Goal: Navigation & Orientation: Find specific page/section

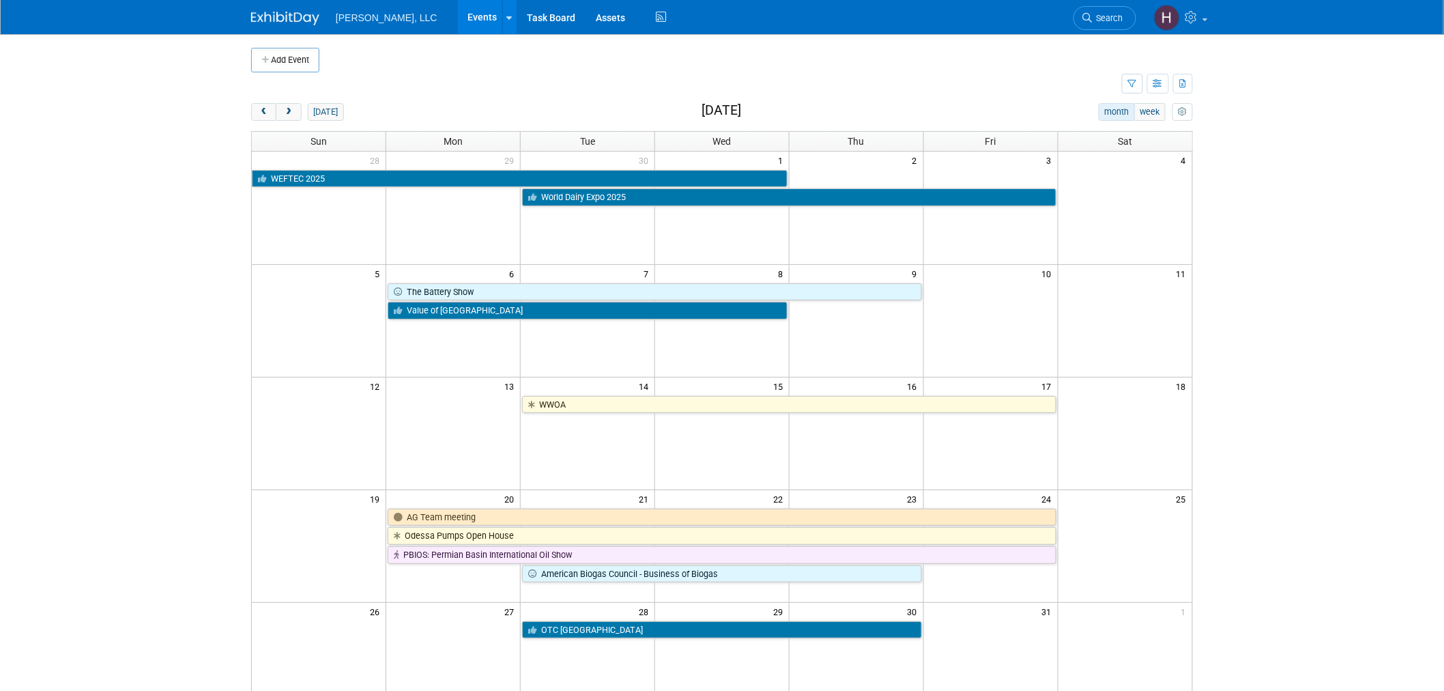
drag, startPoint x: 918, startPoint y: 379, endPoint x: 1269, endPoint y: 369, distance: 351.7
drag, startPoint x: 1269, startPoint y: 369, endPoint x: 1222, endPoint y: 382, distance: 49.7
click at [1222, 382] on body "Boerger, LLC Events Add Event Bulk Upload Events Shareable Event Boards Recentl…" at bounding box center [722, 345] width 1444 height 691
click at [274, 111] on button "prev" at bounding box center [263, 112] width 25 height 18
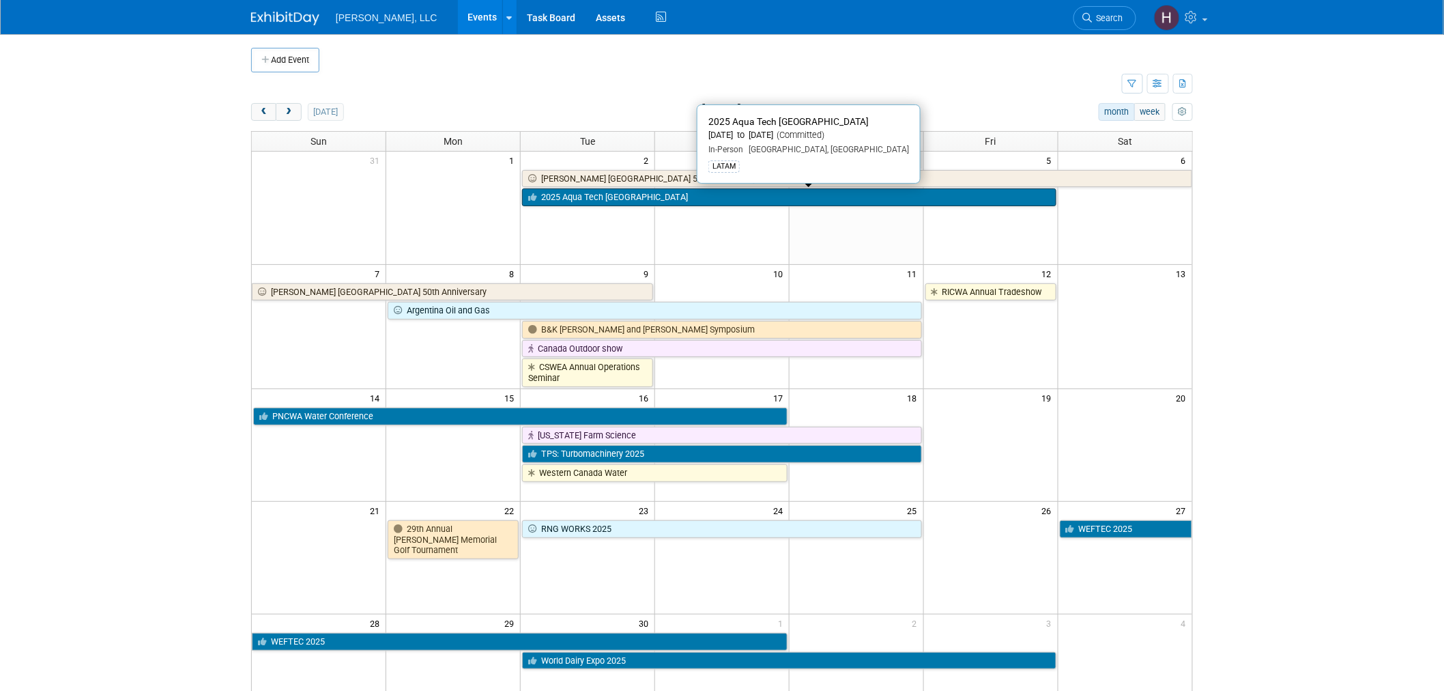
click at [932, 194] on link "2025 Aqua Tech [GEOGRAPHIC_DATA]" at bounding box center [789, 197] width 534 height 18
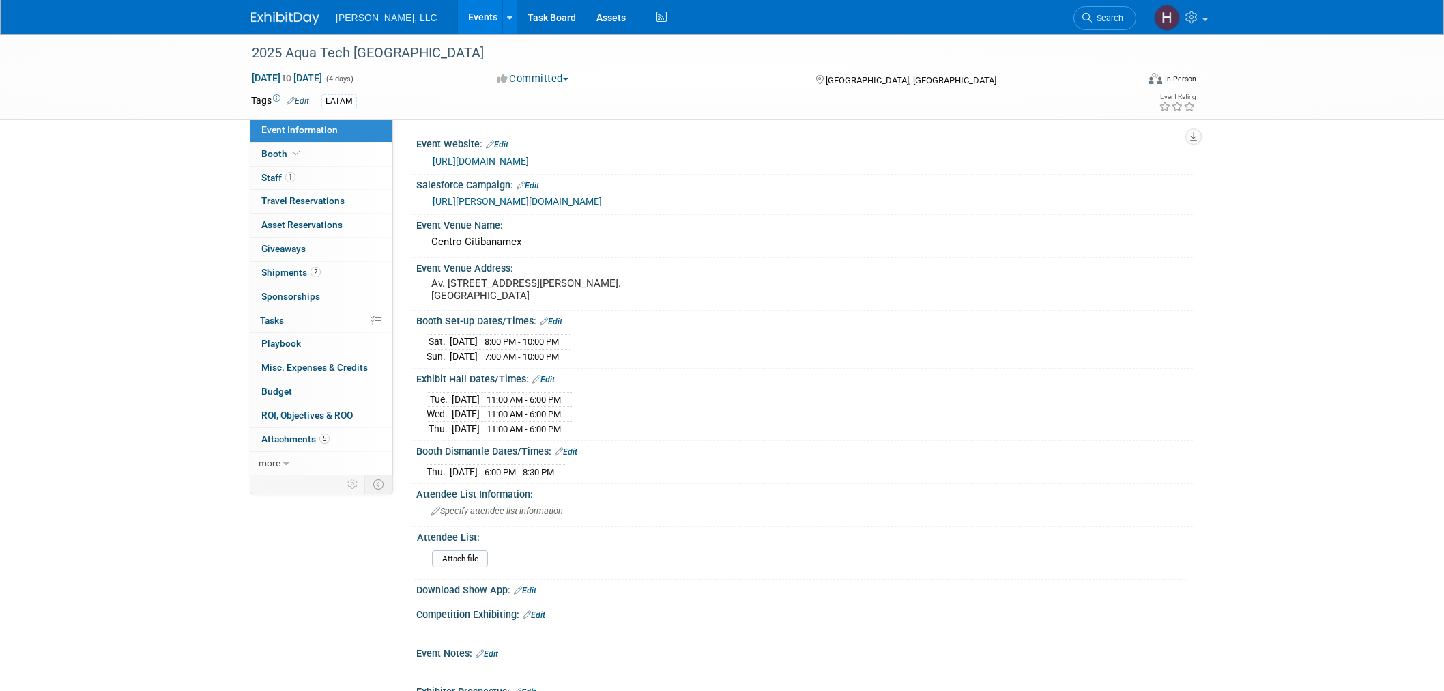
select select "Municipal"
click at [458, 8] on link "Events" at bounding box center [483, 17] width 50 height 34
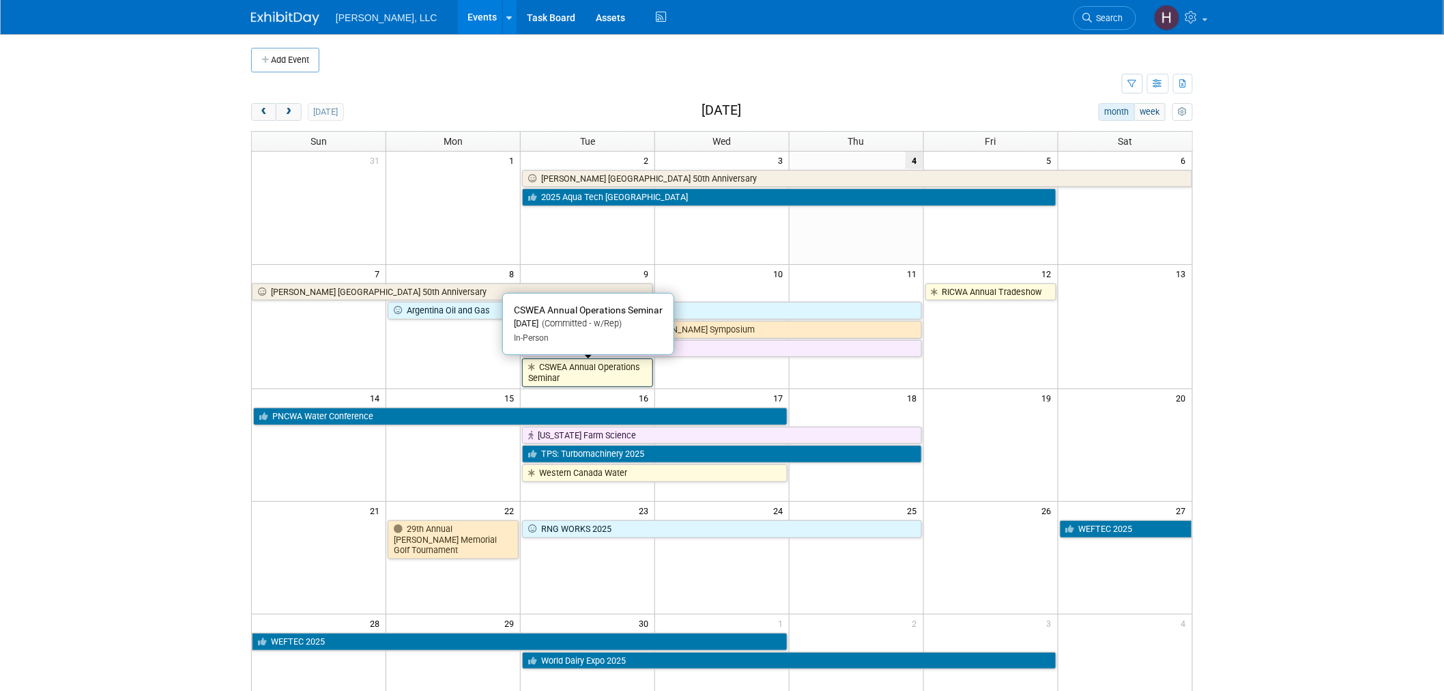
click at [622, 371] on link "CSWEA Annual Operations Seminar" at bounding box center [587, 372] width 131 height 28
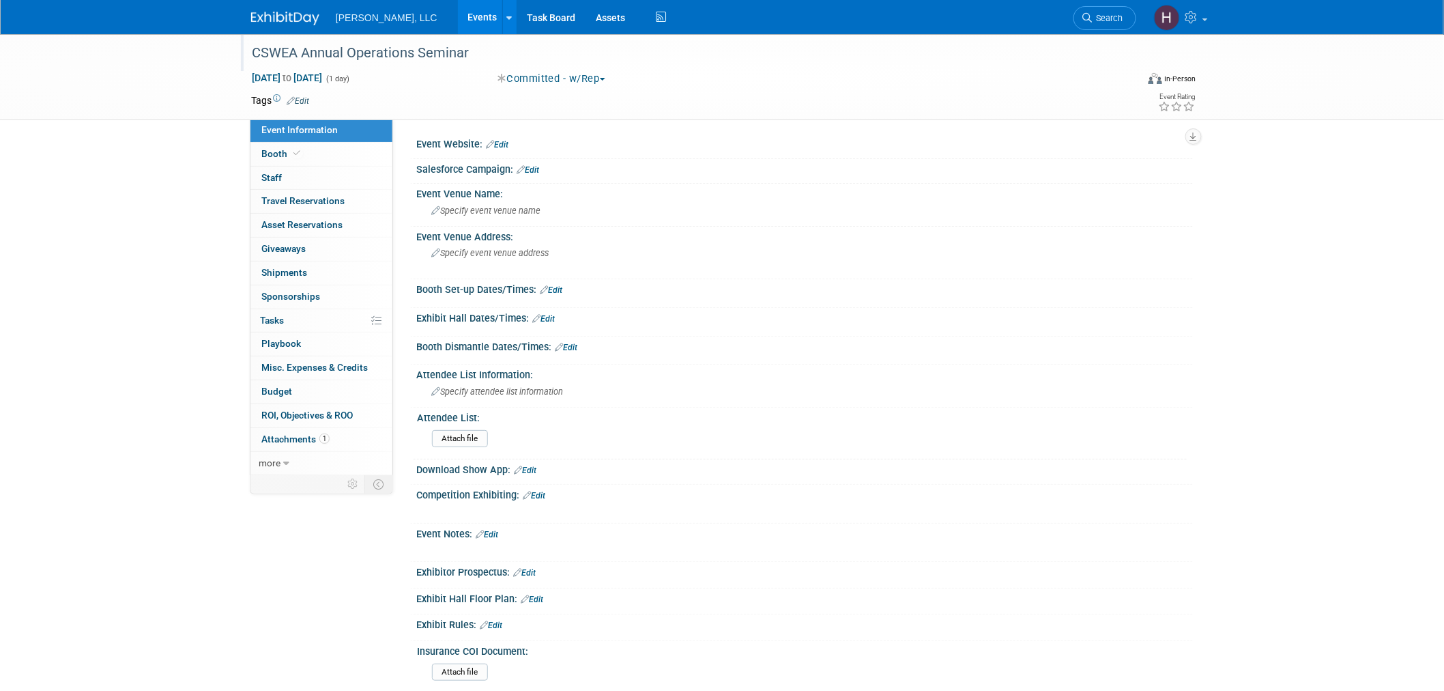
click at [349, 55] on div "CSWEA Annual Operations Seminar" at bounding box center [681, 53] width 869 height 25
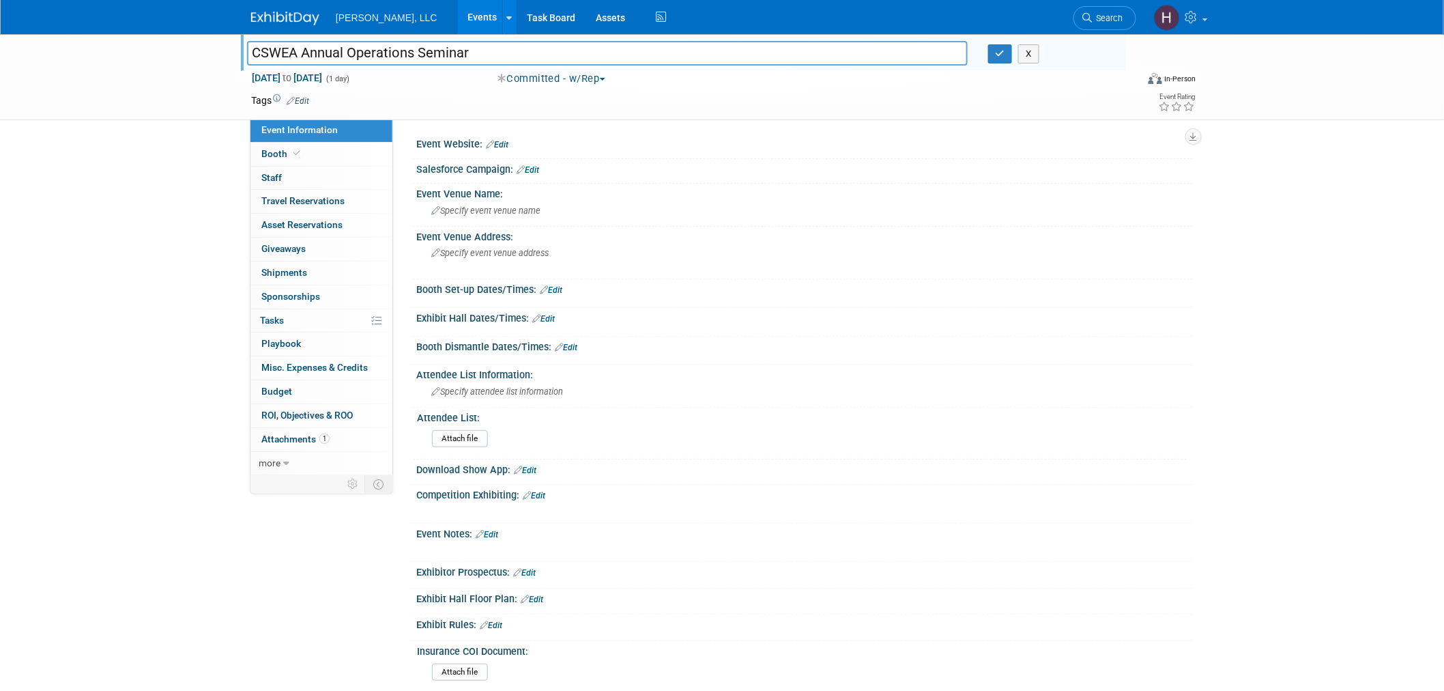
click at [349, 55] on input "CSWEA Annual Operations Seminar" at bounding box center [607, 53] width 721 height 24
drag, startPoint x: 253, startPoint y: 53, endPoint x: 637, endPoint y: 66, distance: 384.5
click at [637, 66] on div "CSWEA Annual Operations Seminar CSWEA Annual Operations Seminar X" at bounding box center [683, 52] width 885 height 37
click at [1000, 53] on icon "button" at bounding box center [1001, 53] width 10 height 9
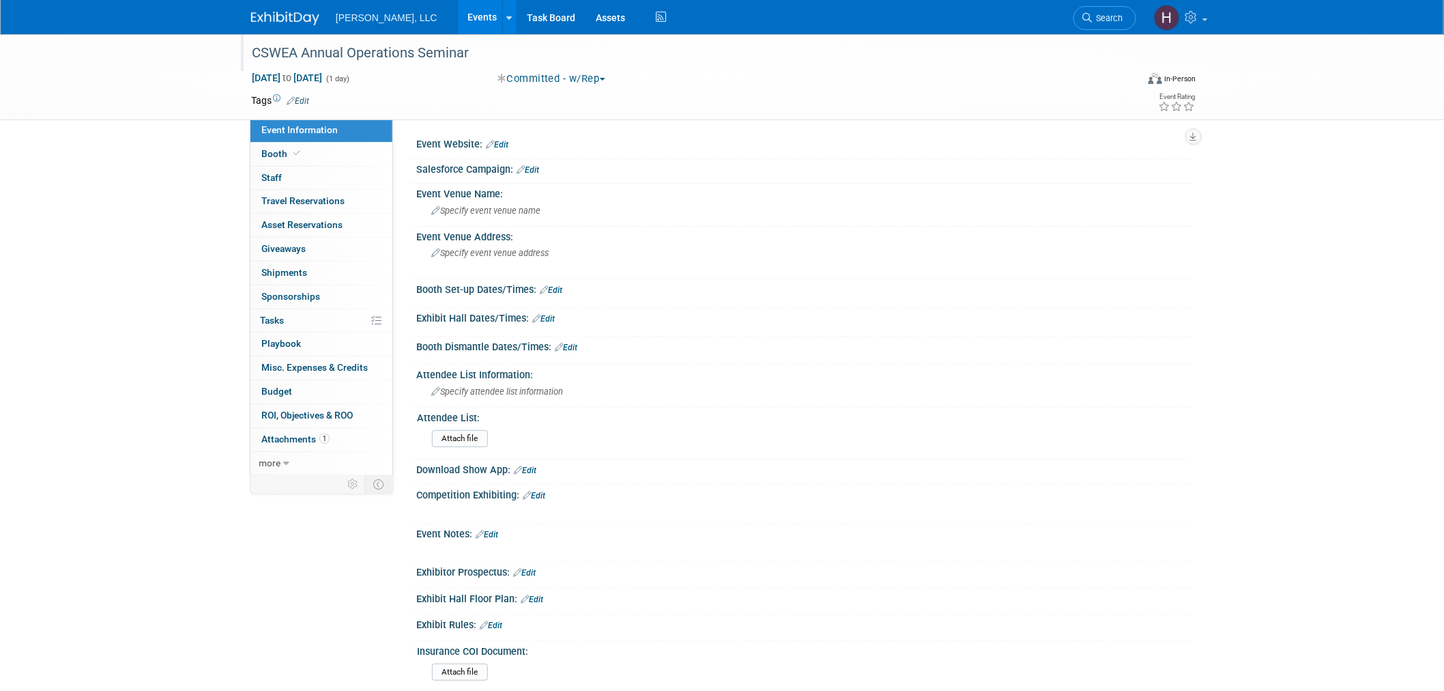
click at [458, 12] on link "Events" at bounding box center [483, 17] width 50 height 34
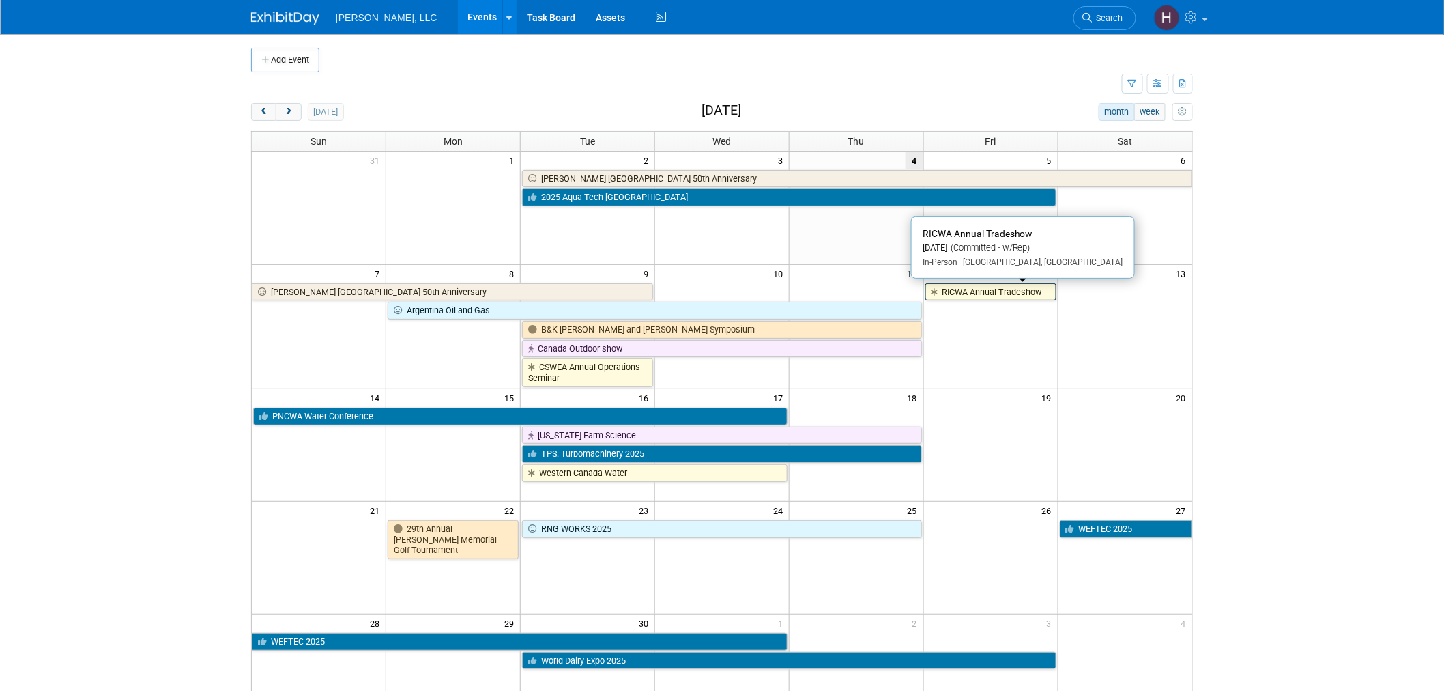
click at [961, 293] on link "RICWA Annual Tradeshow" at bounding box center [990, 292] width 131 height 18
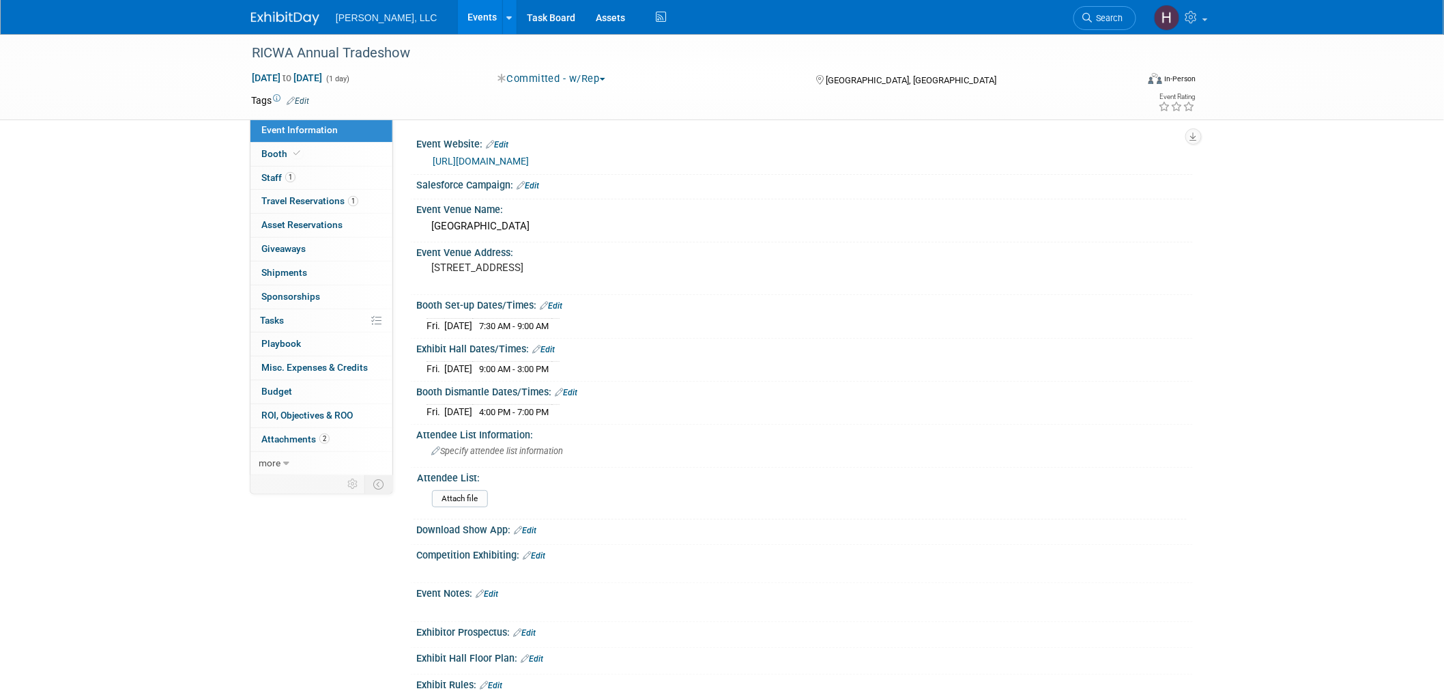
click at [458, 15] on link "Events" at bounding box center [483, 17] width 50 height 34
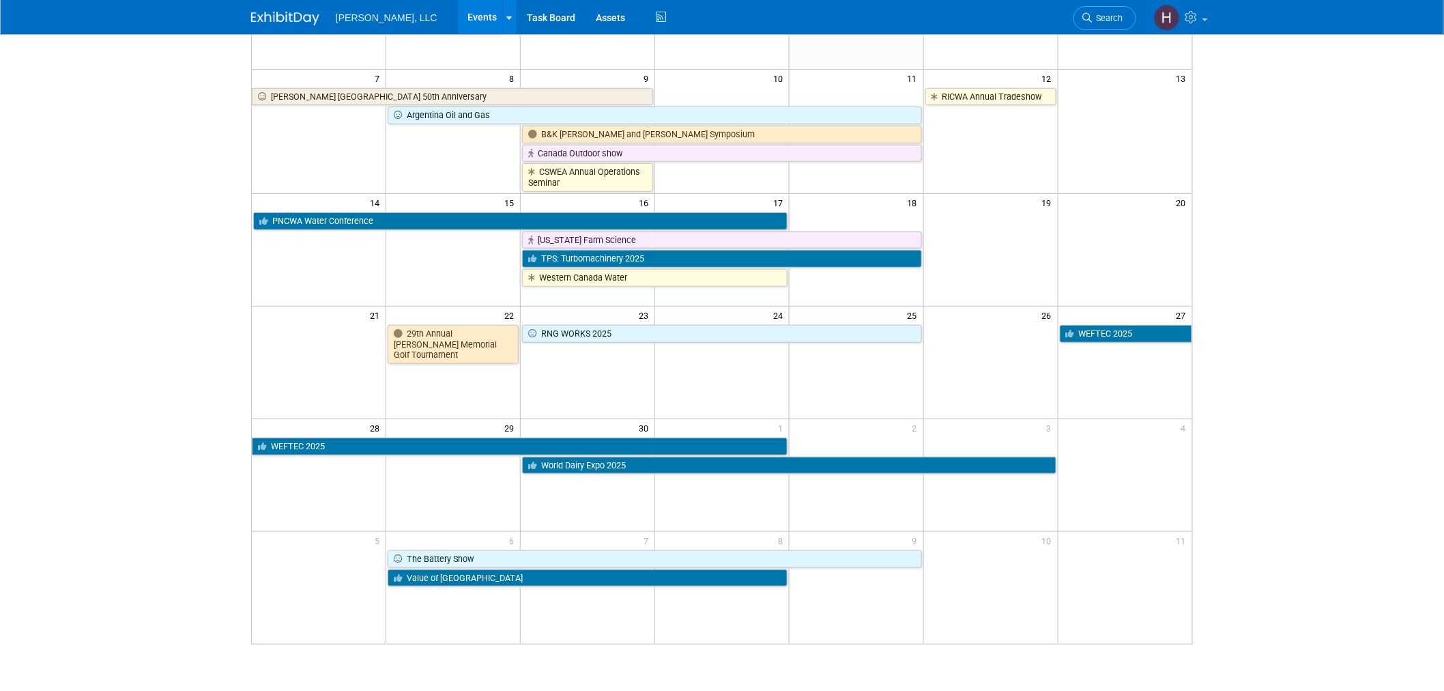
scroll to position [227, 0]
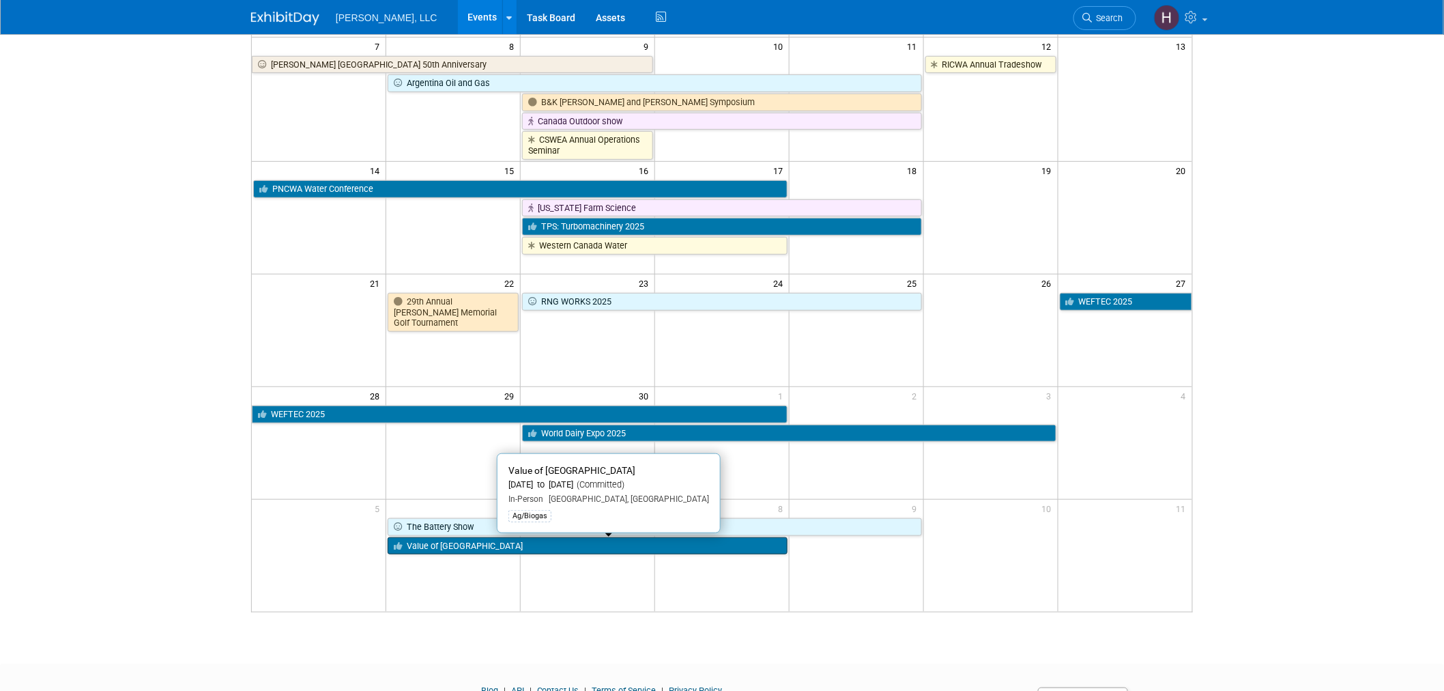
click at [683, 551] on link "Value of Biogas West" at bounding box center [588, 546] width 400 height 18
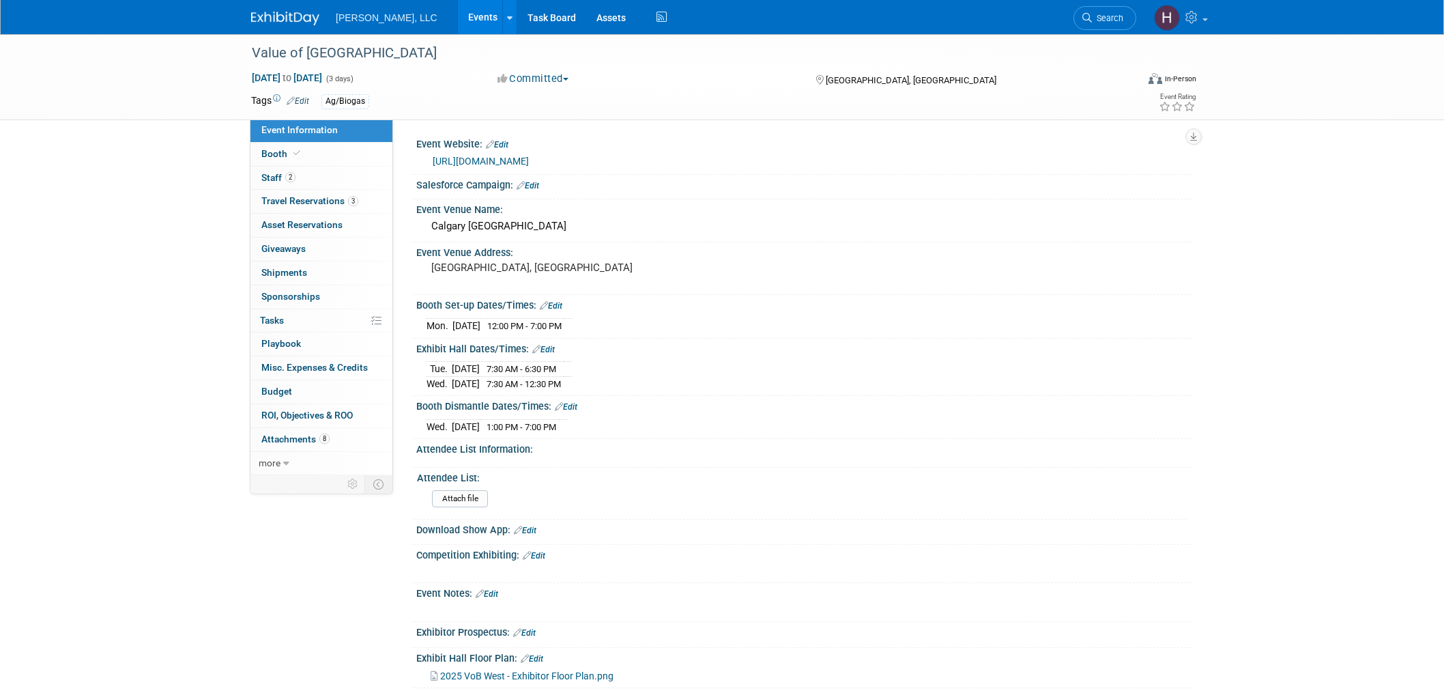
select select "Ag/Biogas"
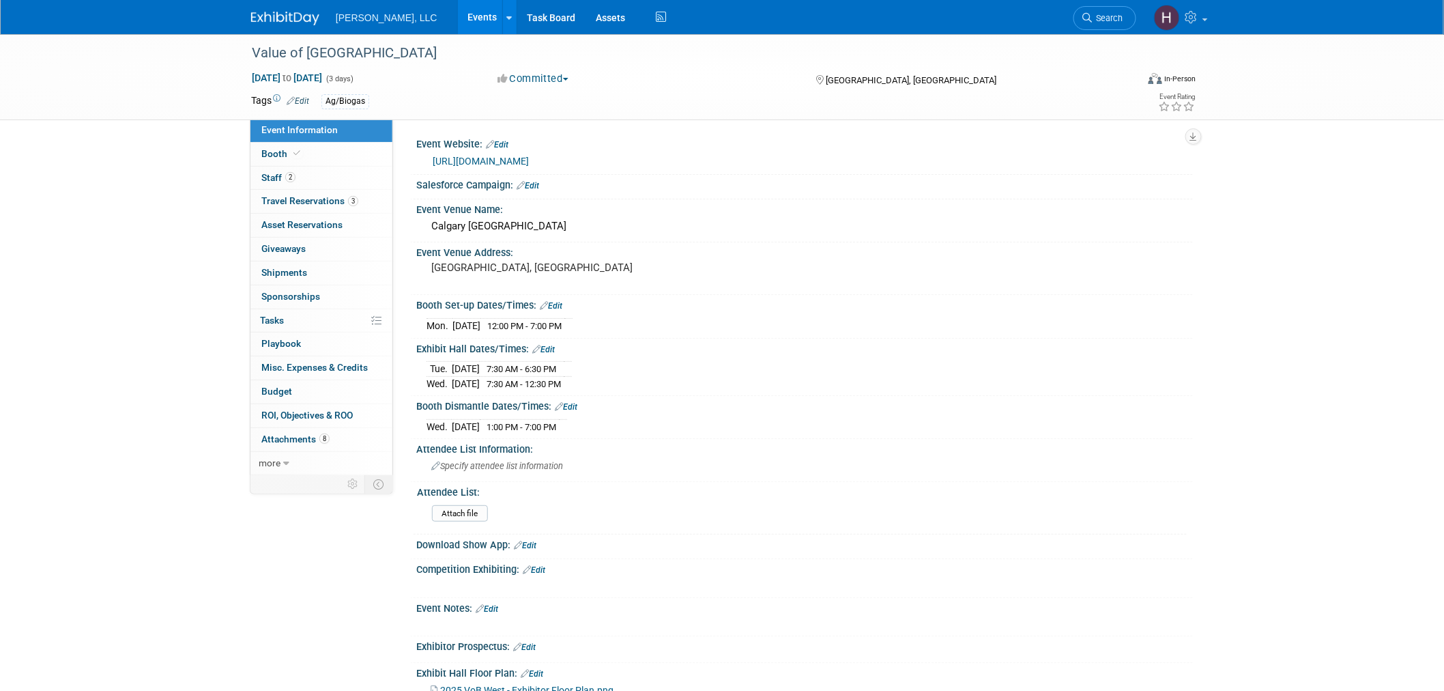
click at [458, 15] on link "Events" at bounding box center [483, 17] width 50 height 34
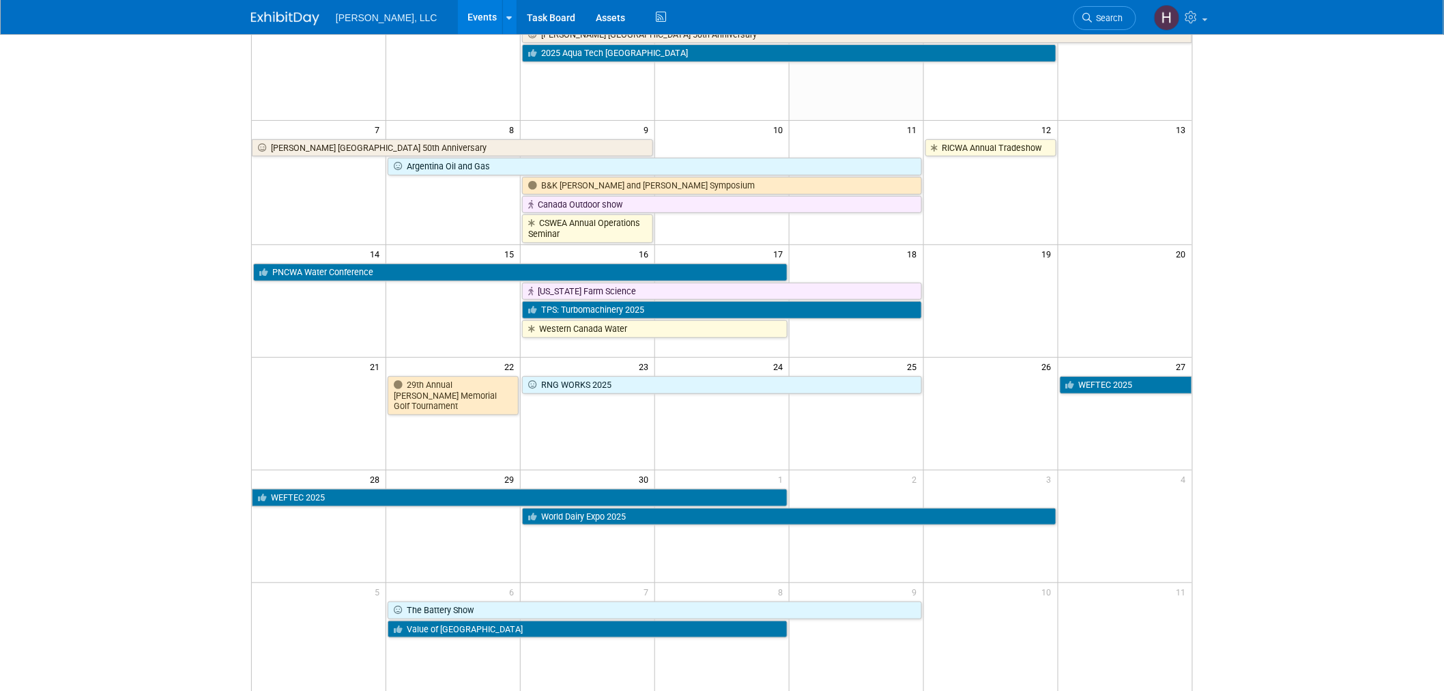
scroll to position [298, 0]
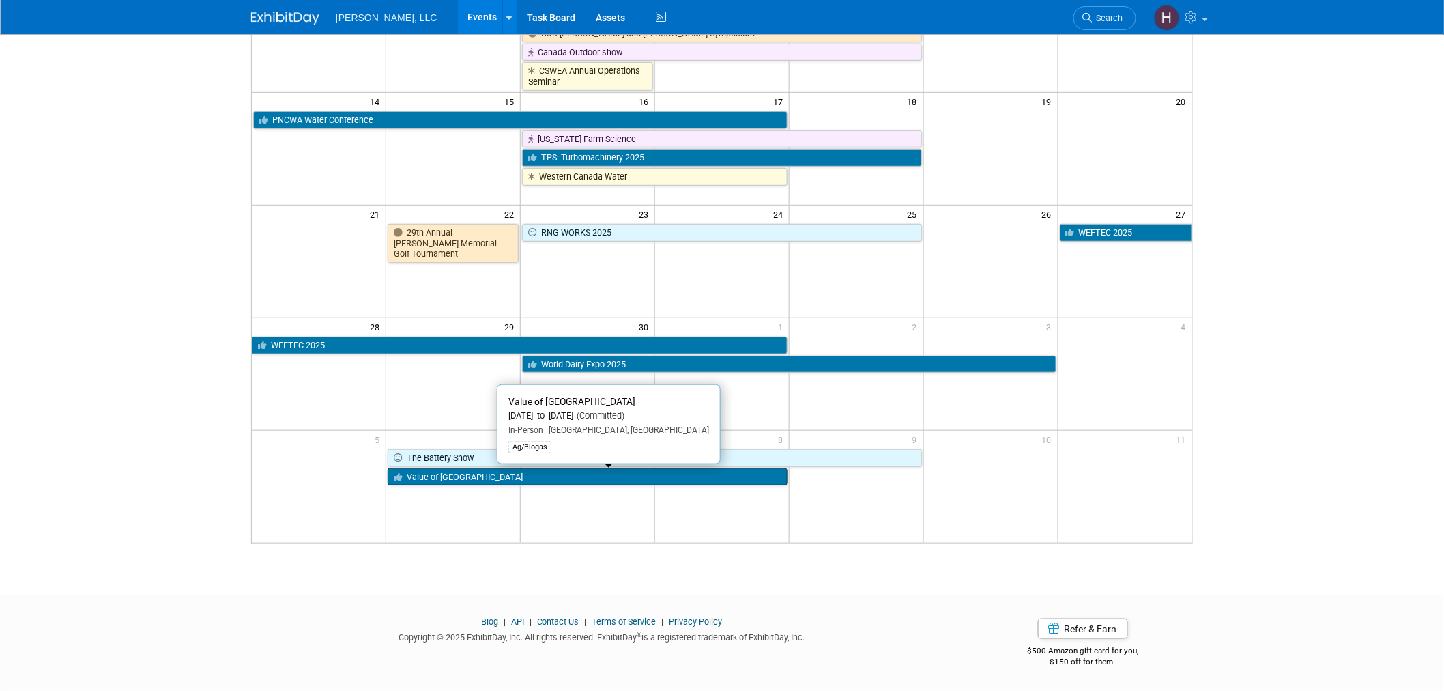
click at [585, 472] on link "Value of [GEOGRAPHIC_DATA]" at bounding box center [588, 477] width 400 height 18
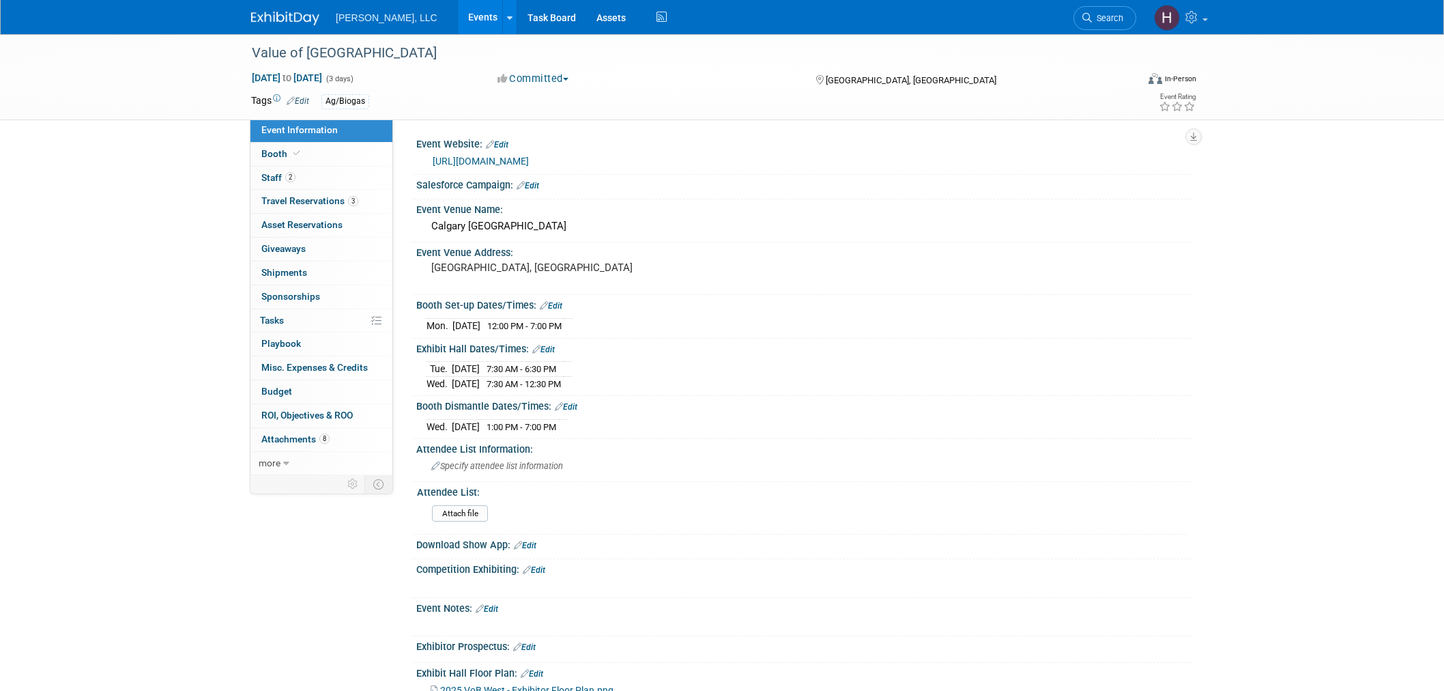
select select "Ag/Biogas"
click at [308, 199] on span "Travel Reservations 3" at bounding box center [309, 200] width 97 height 11
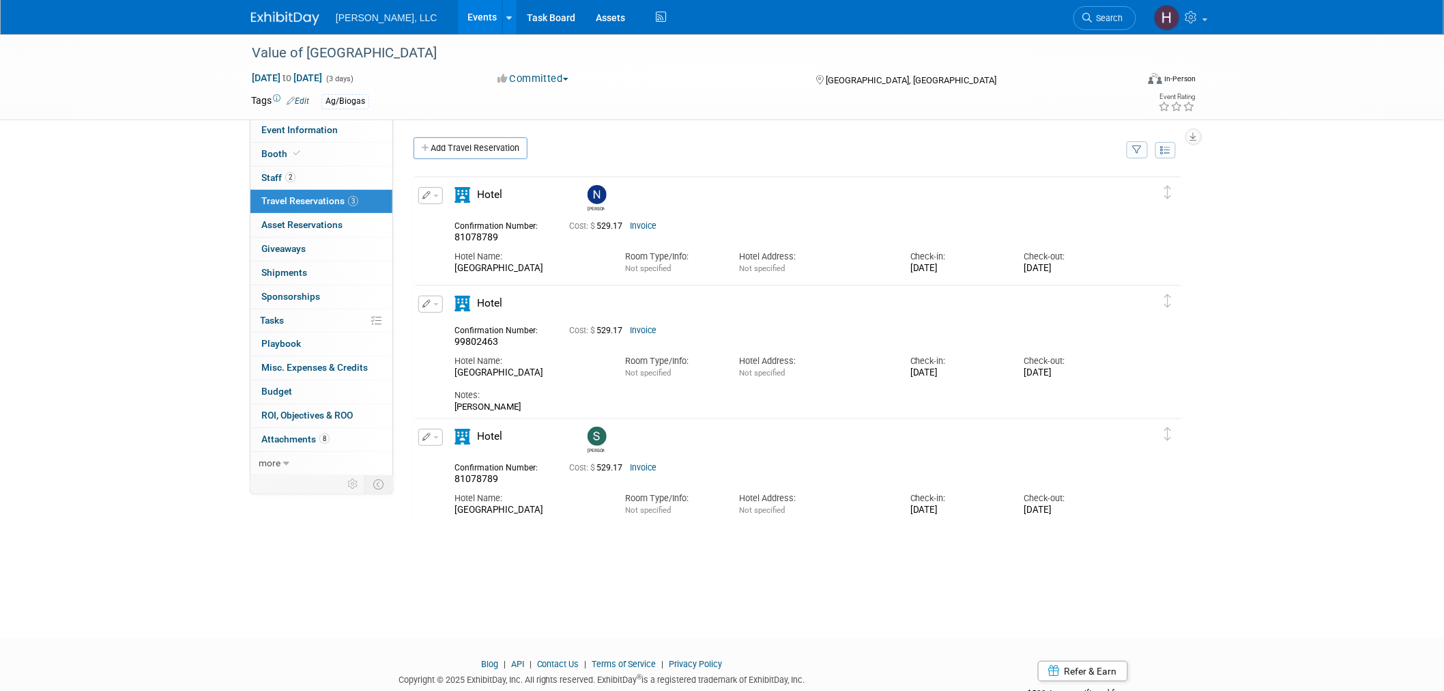
click at [458, 17] on link "Events" at bounding box center [483, 17] width 50 height 34
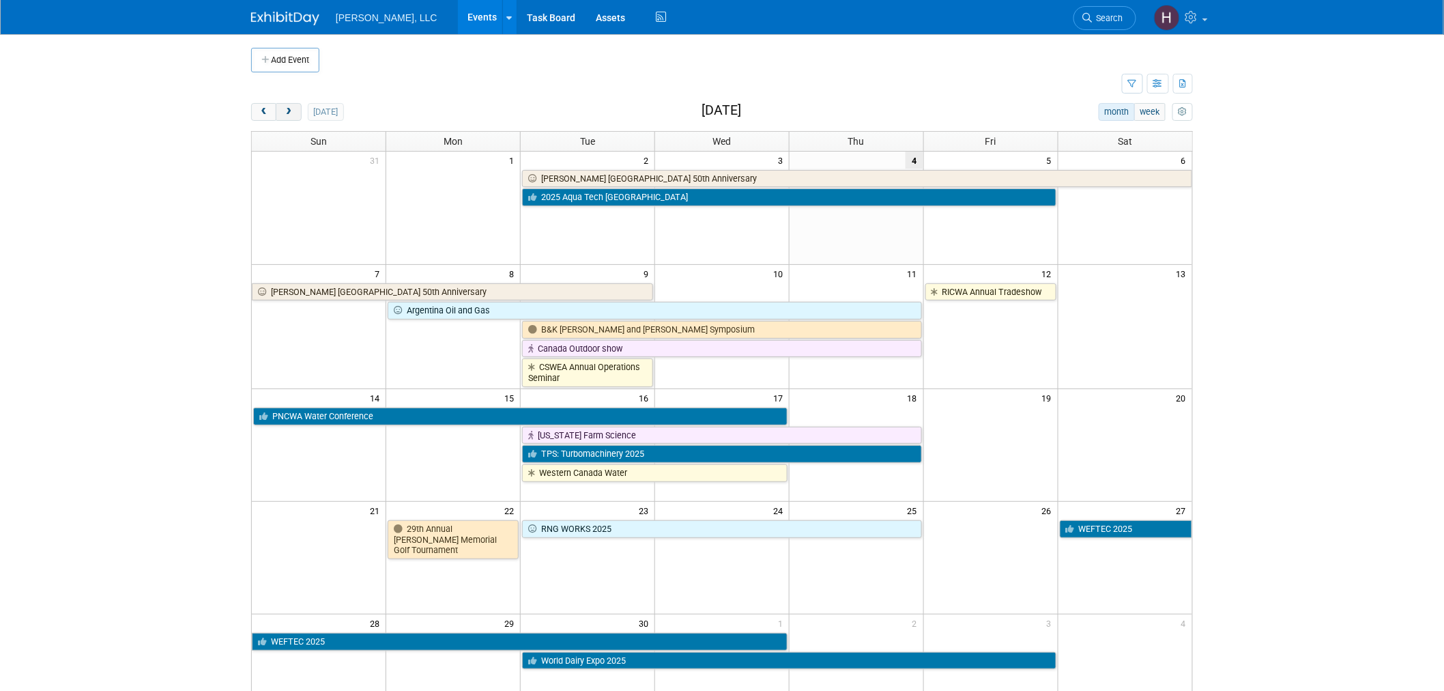
click at [285, 113] on span "next" at bounding box center [288, 112] width 10 height 9
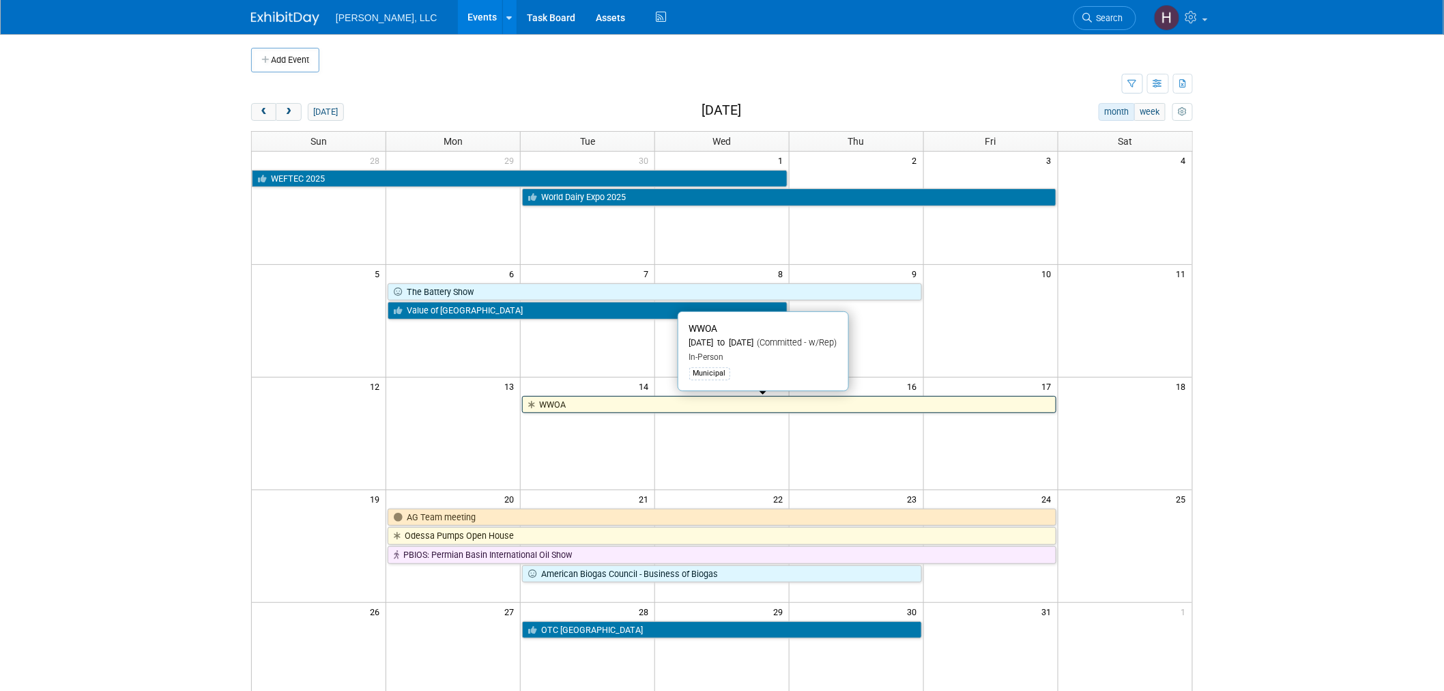
click at [637, 399] on link "WWOA" at bounding box center [789, 405] width 534 height 18
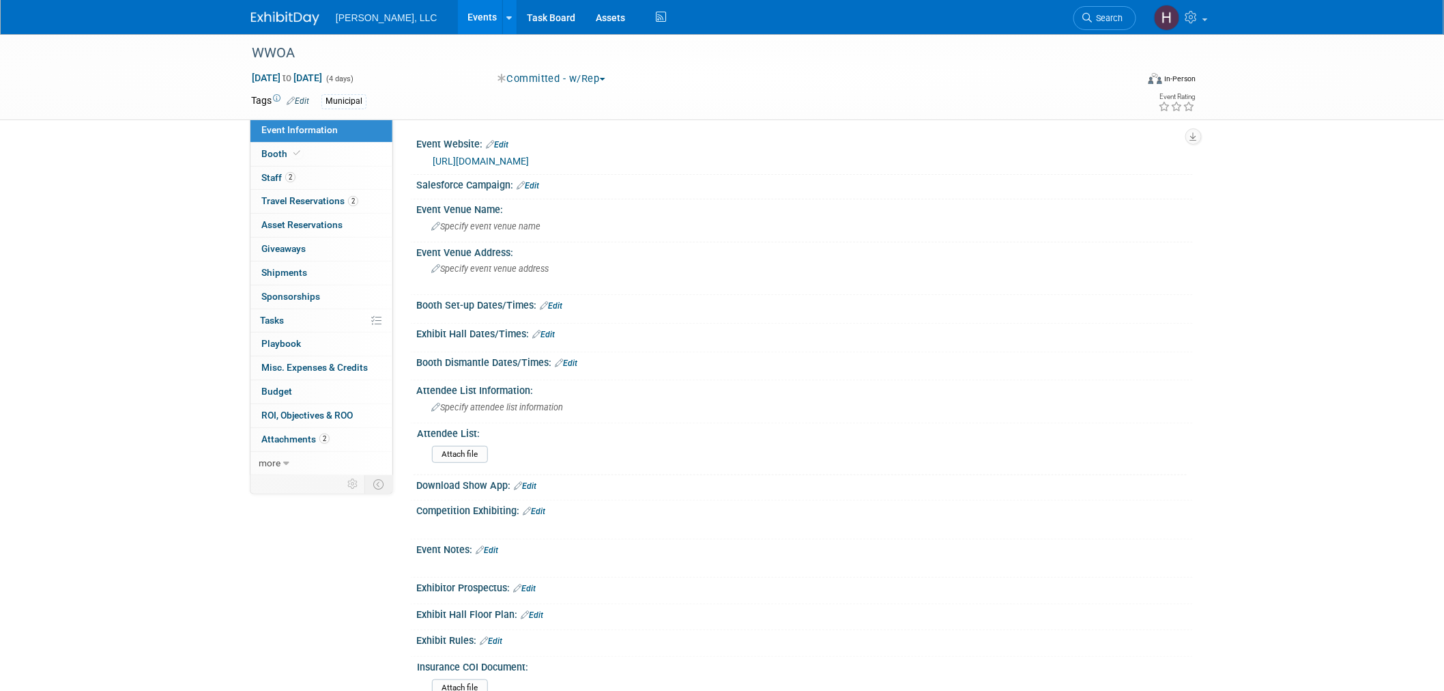
click at [529, 164] on link "[URL][DOMAIN_NAME]" at bounding box center [481, 161] width 96 height 11
click at [264, 173] on span "Staff 2" at bounding box center [278, 177] width 34 height 11
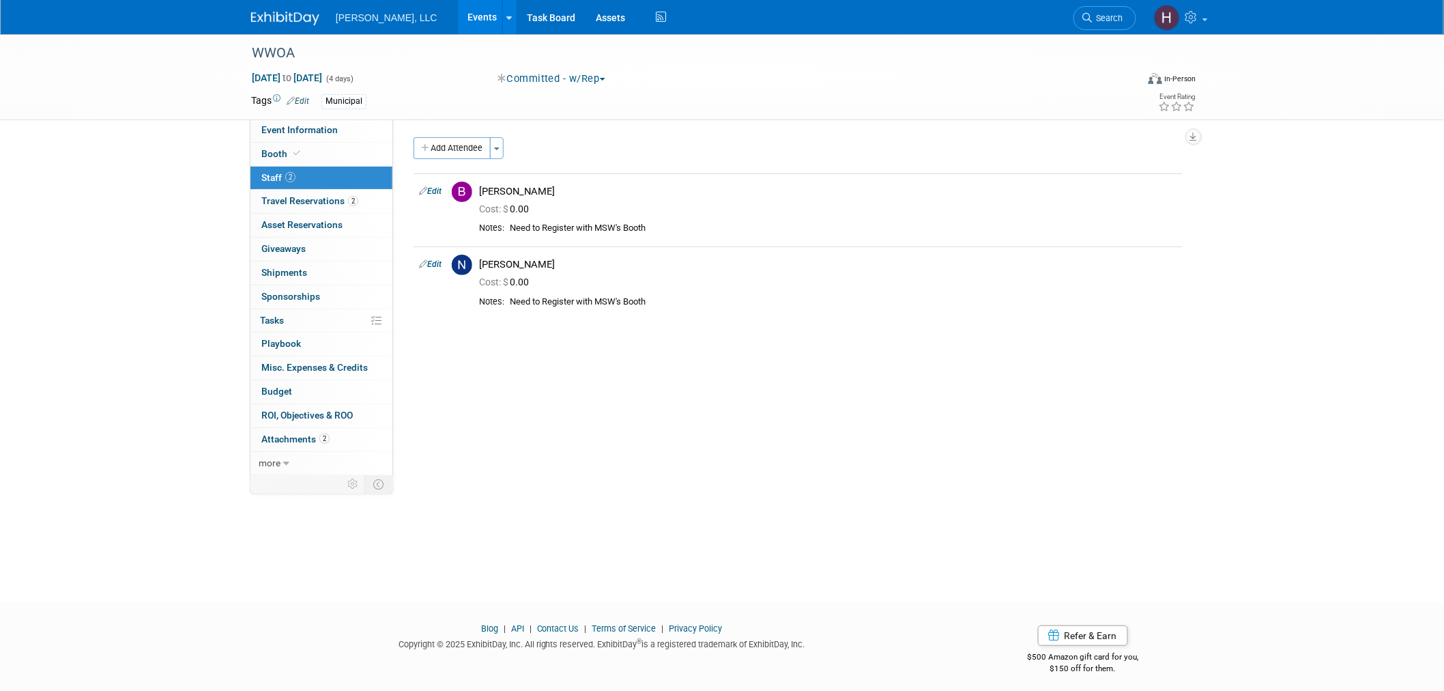
click at [458, 15] on link "Events" at bounding box center [483, 17] width 50 height 34
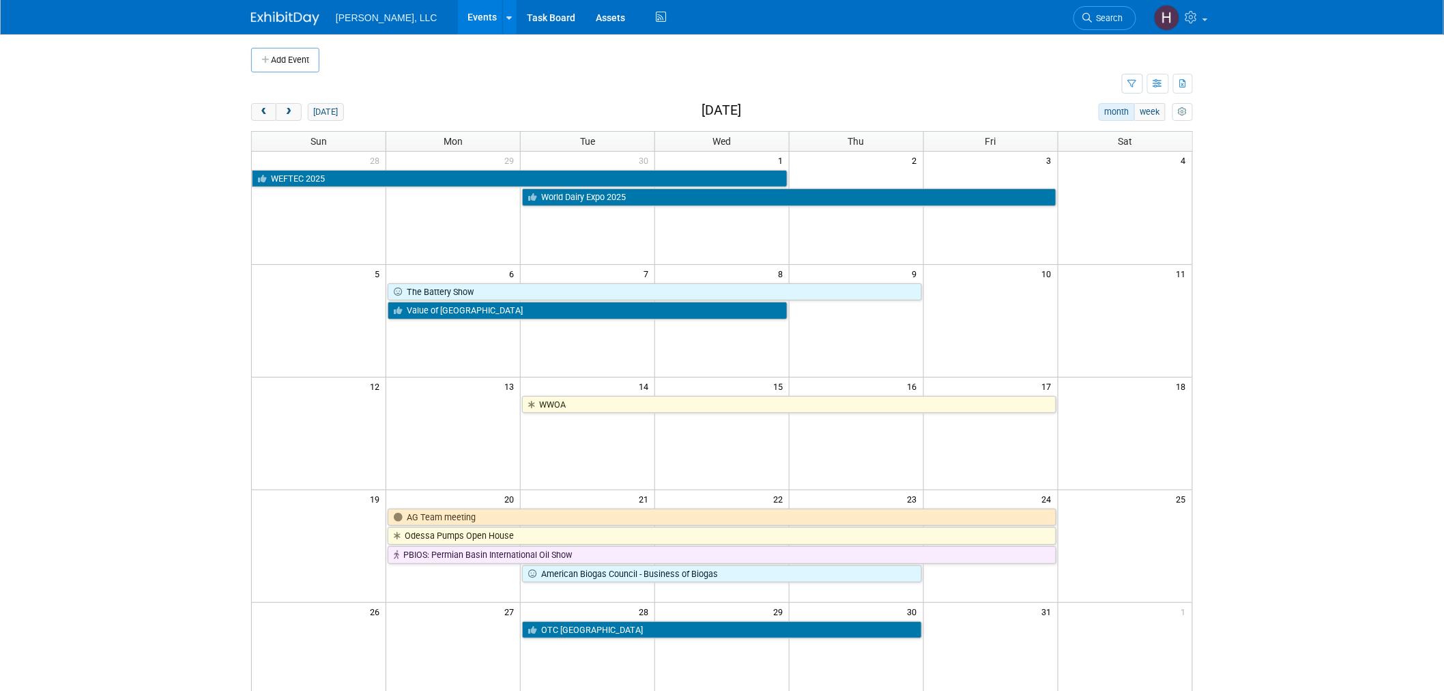
scroll to position [152, 0]
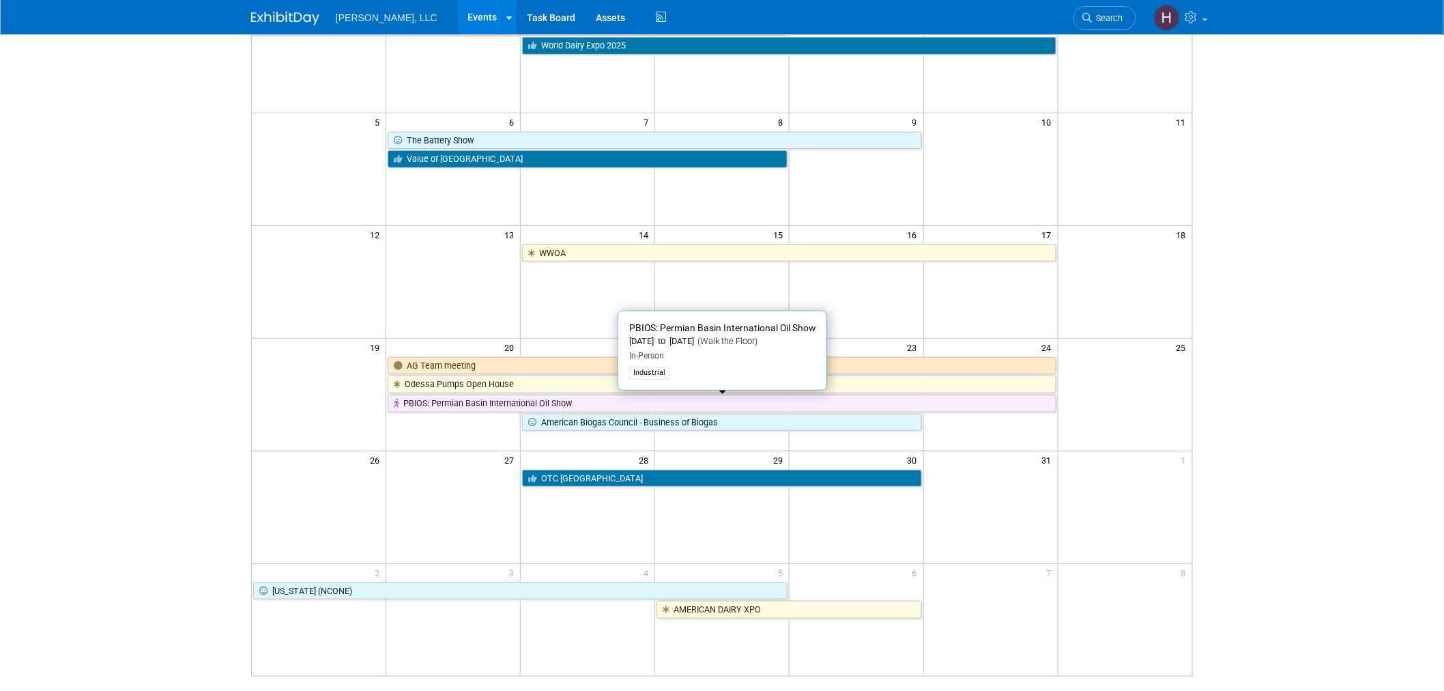
click at [637, 407] on link "PBIOS: Permian Basin International Oil Show" at bounding box center [722, 403] width 668 height 18
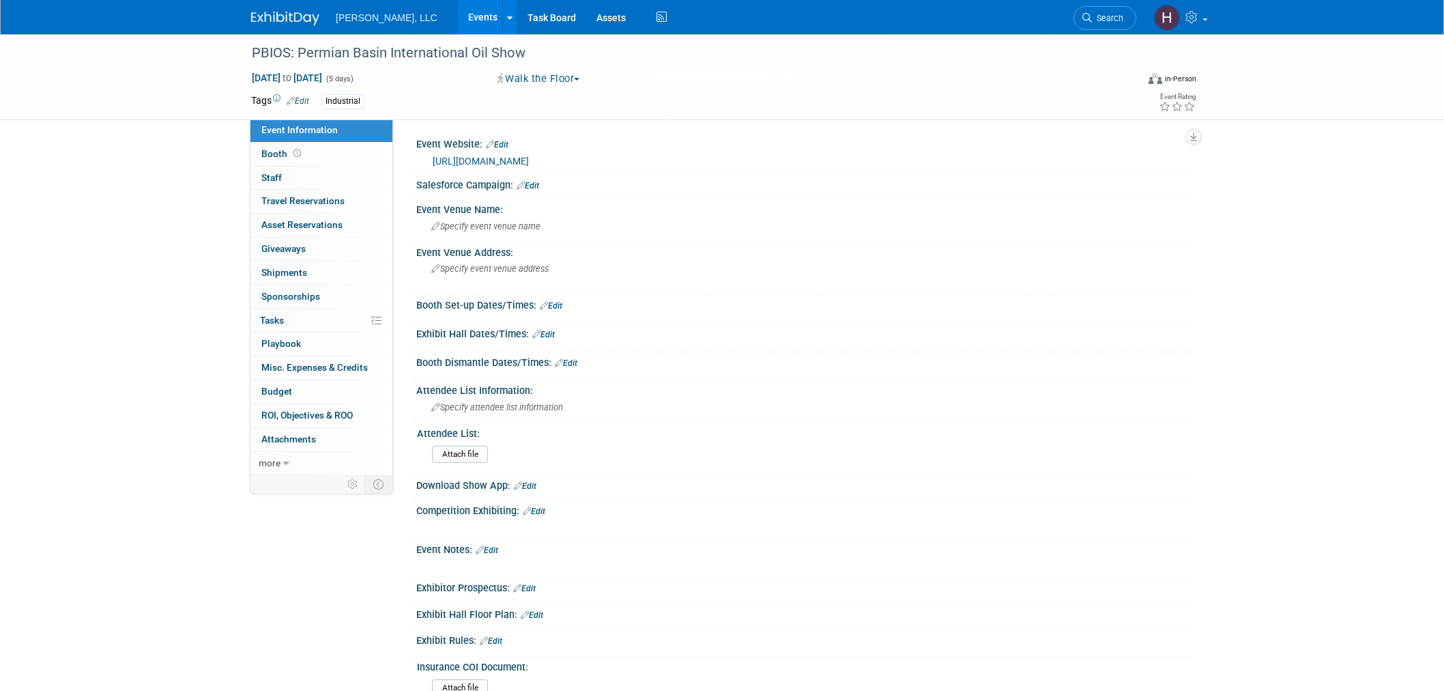
select select "Industrial"
click at [272, 149] on span "Booth" at bounding box center [282, 153] width 42 height 11
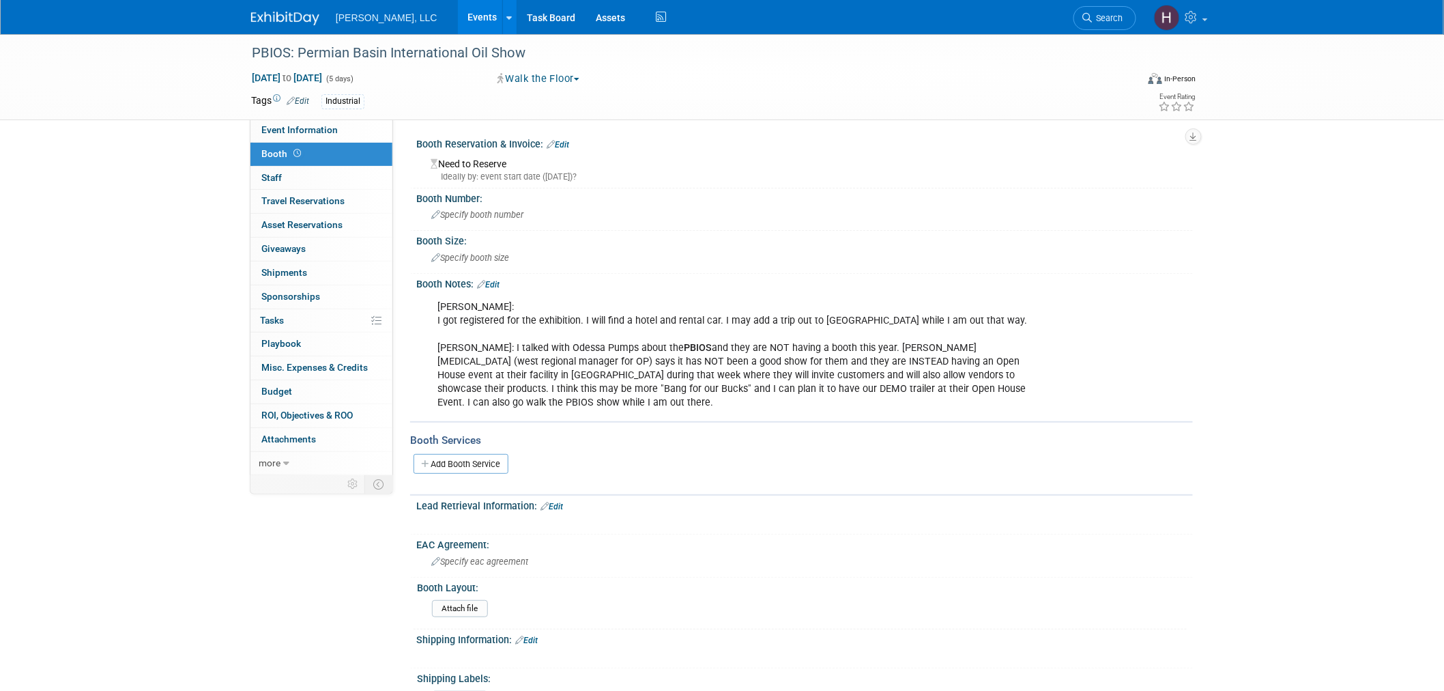
drag, startPoint x: 1031, startPoint y: 363, endPoint x: 1014, endPoint y: 363, distance: 17.7
click at [1014, 363] on div "Rodney: I got registered for the exhibition. I will find a hotel and rental car…" at bounding box center [735, 355] width 615 height 124
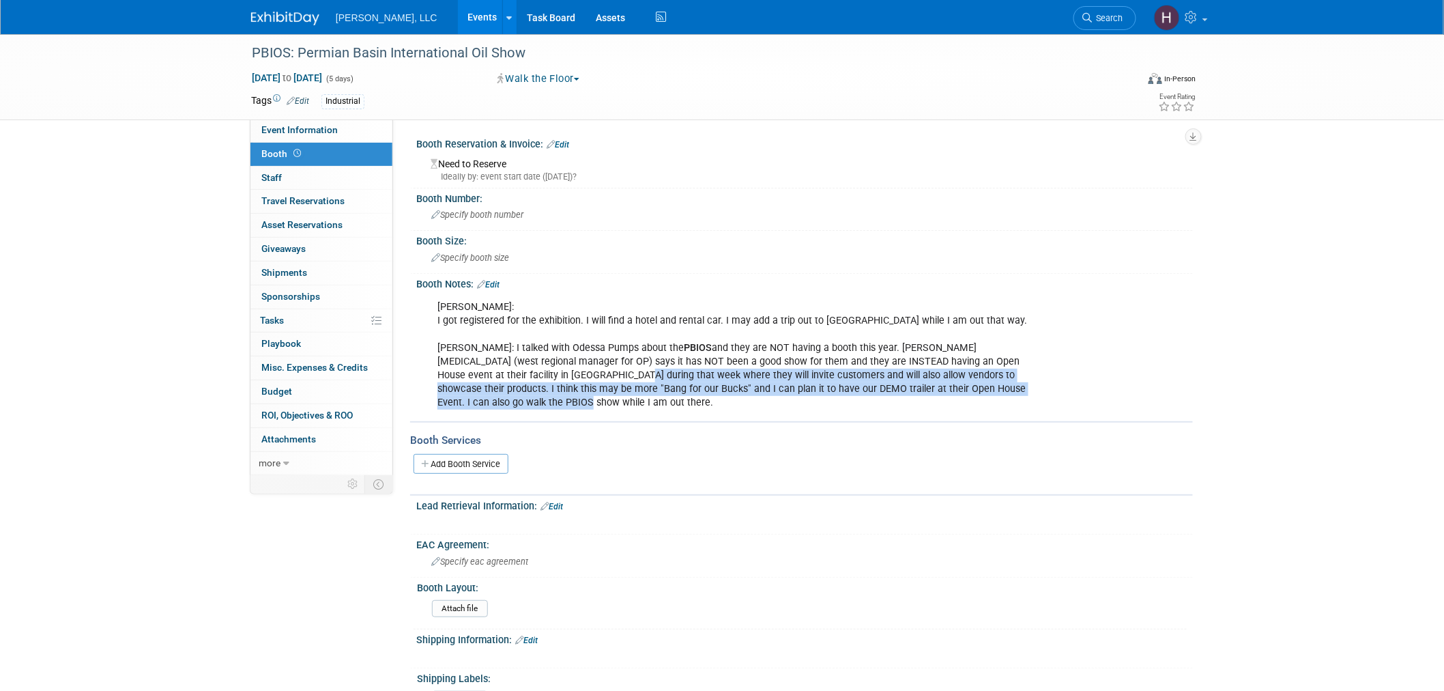
drag, startPoint x: 493, startPoint y: 371, endPoint x: 1033, endPoint y: 381, distance: 540.0
click at [1033, 381] on div "Rodney: I got registered for the exhibition. I will find a hotel and rental car…" at bounding box center [735, 355] width 615 height 124
click at [458, 14] on link "Events" at bounding box center [483, 17] width 50 height 34
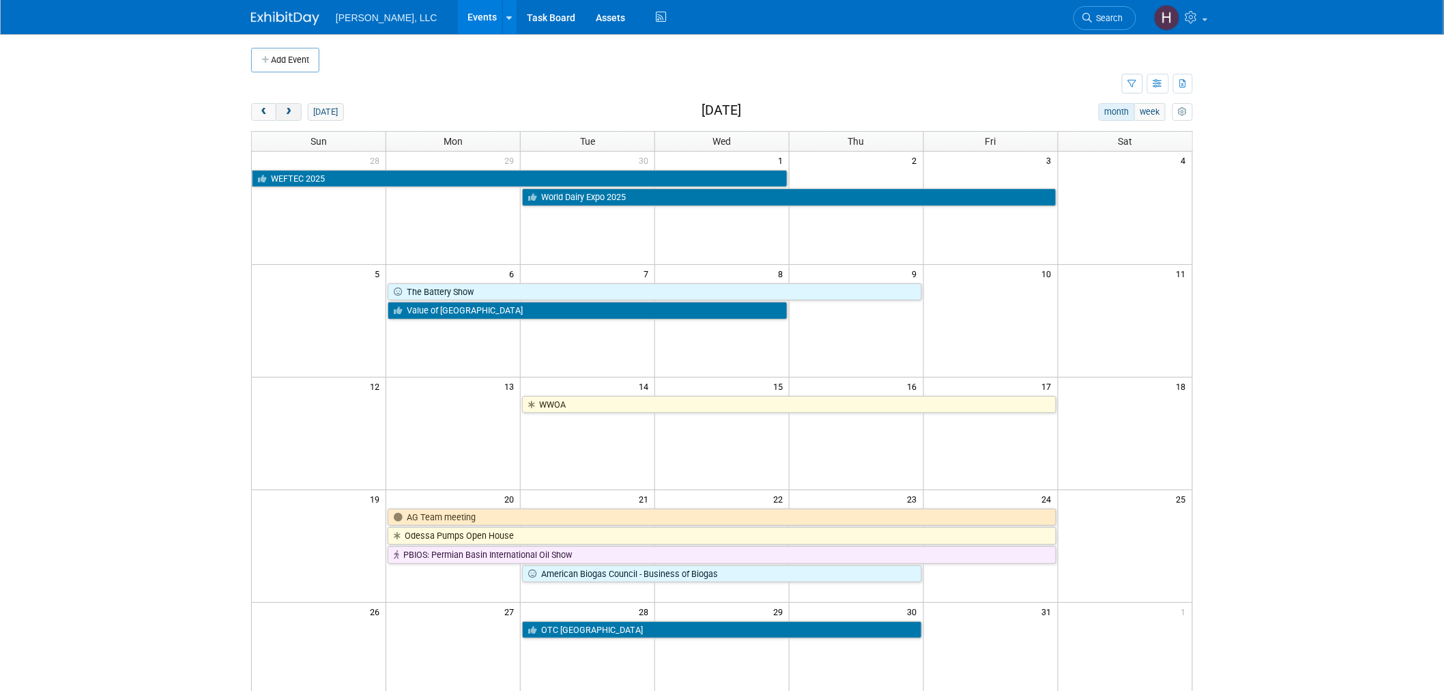
click at [291, 117] on span "next" at bounding box center [288, 112] width 10 height 9
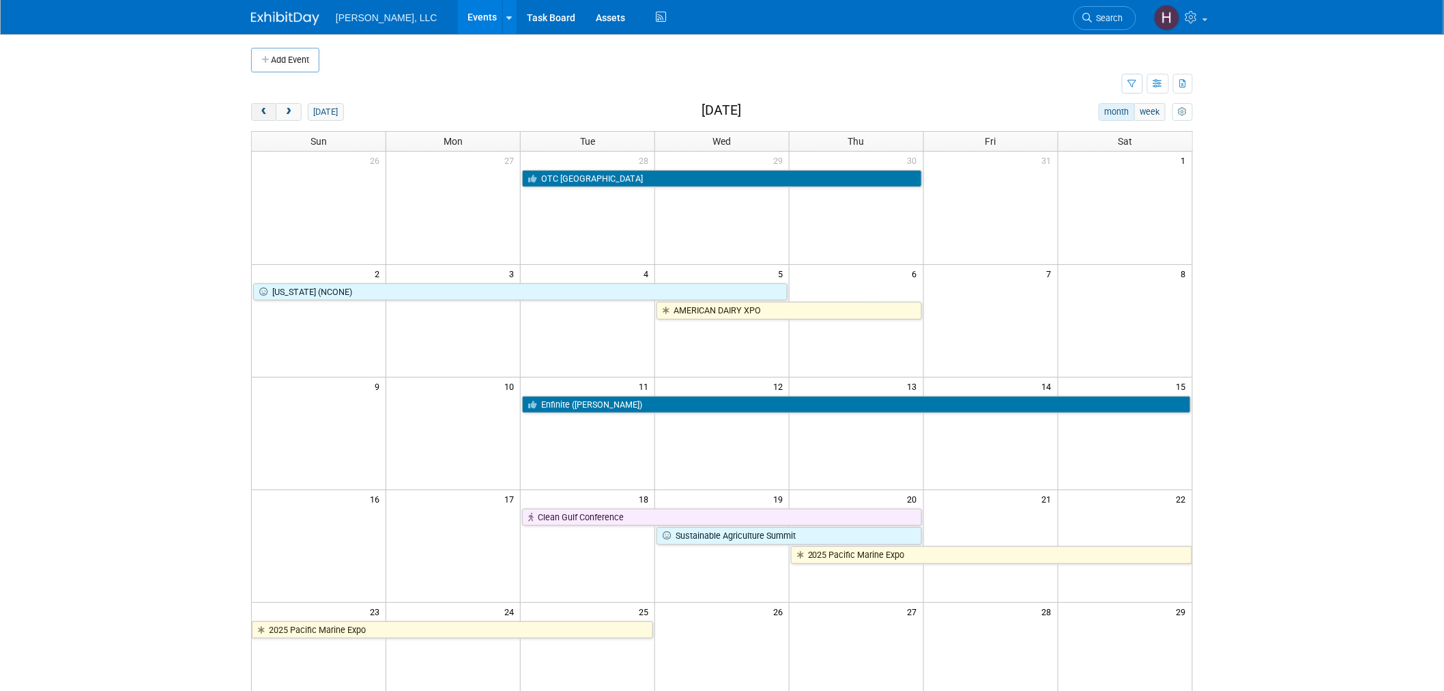
click at [266, 110] on span "prev" at bounding box center [264, 112] width 10 height 9
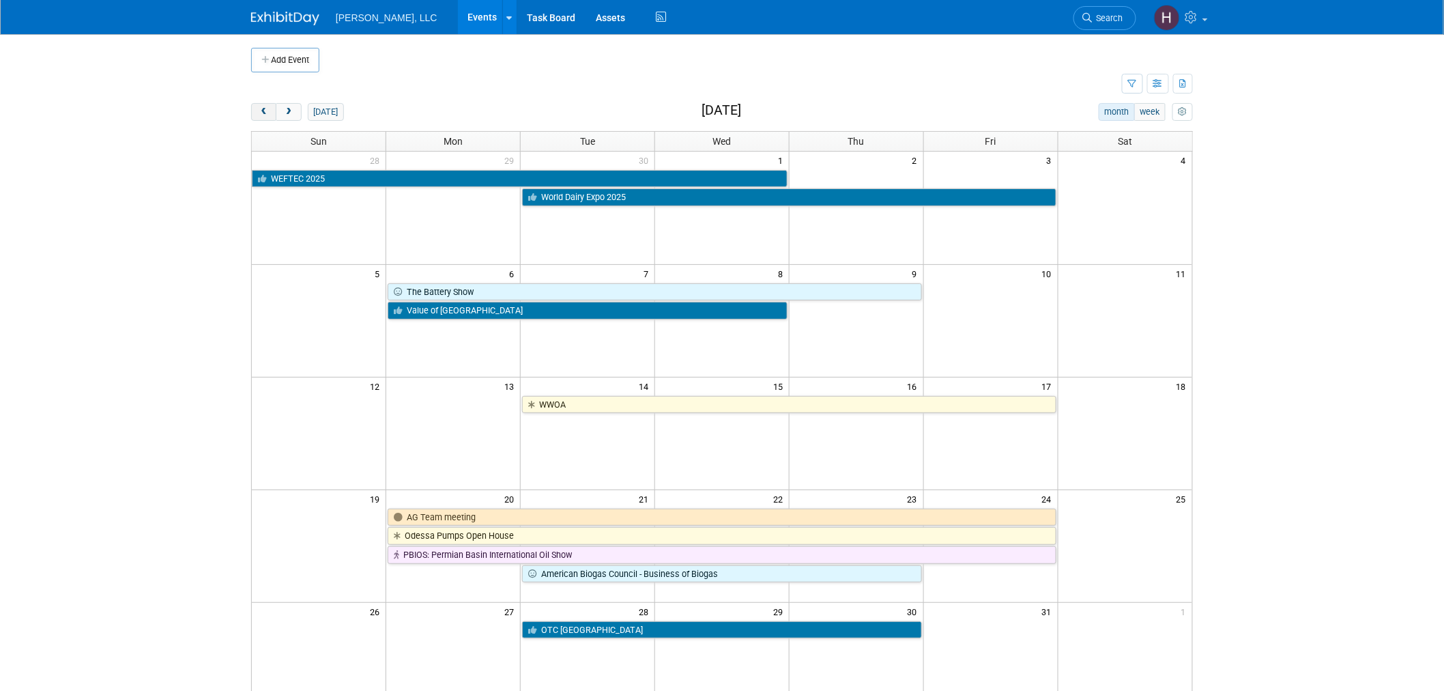
click at [265, 111] on span "prev" at bounding box center [264, 112] width 10 height 9
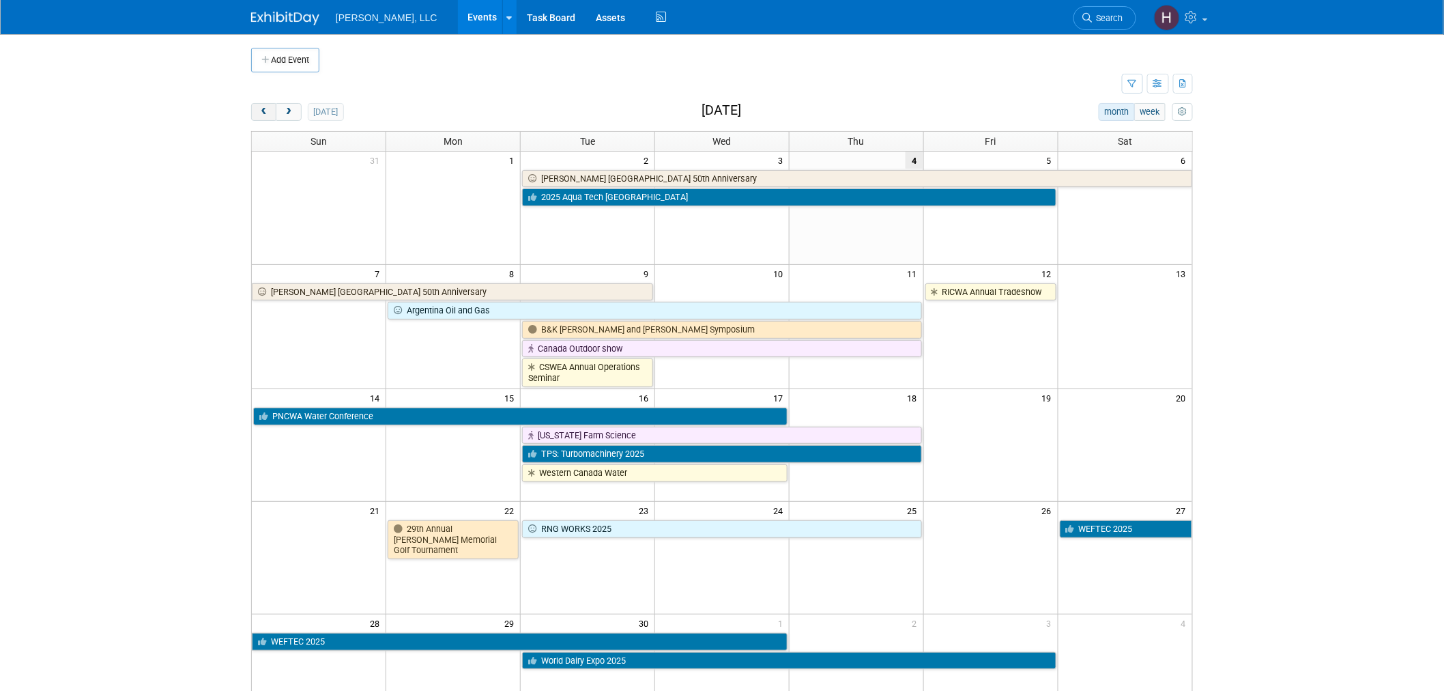
click at [265, 111] on span "prev" at bounding box center [264, 112] width 10 height 9
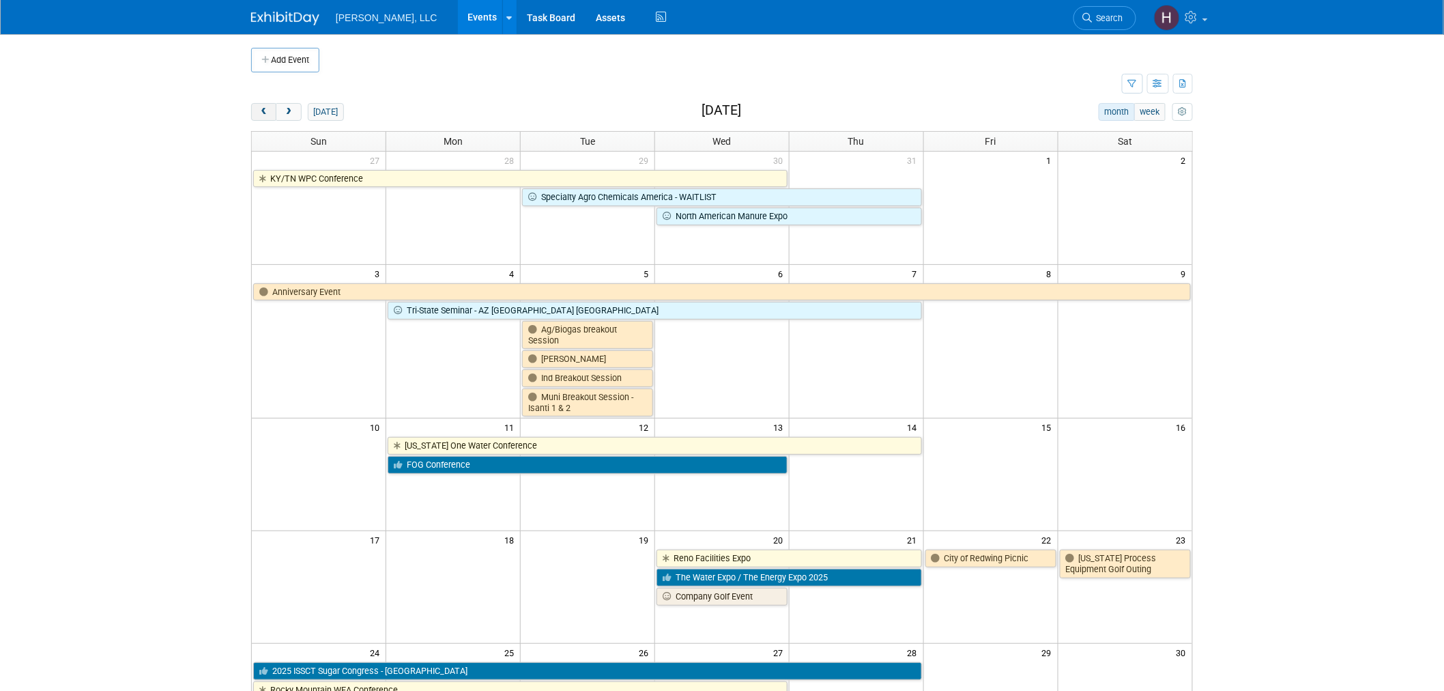
click at [265, 111] on span "prev" at bounding box center [264, 112] width 10 height 9
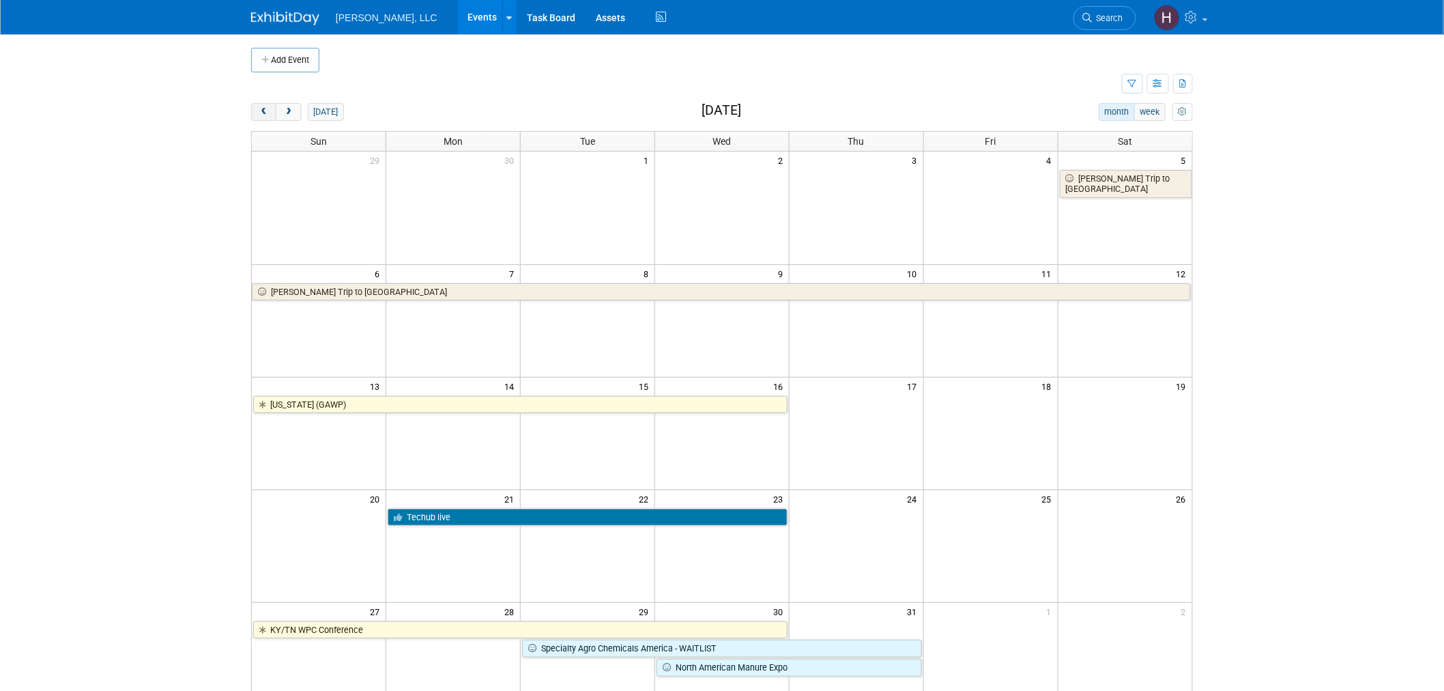
click at [265, 111] on span "prev" at bounding box center [264, 112] width 10 height 9
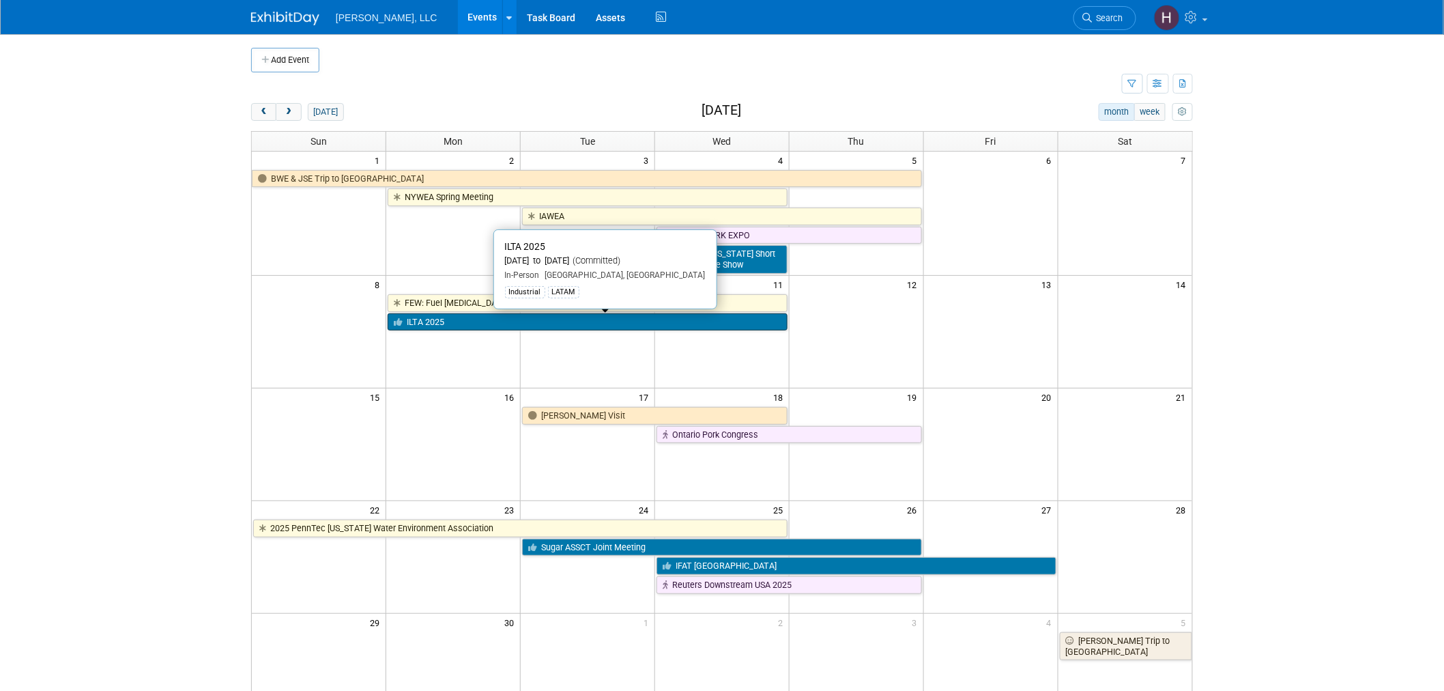
click at [592, 326] on link "ILTA 2025" at bounding box center [588, 322] width 400 height 18
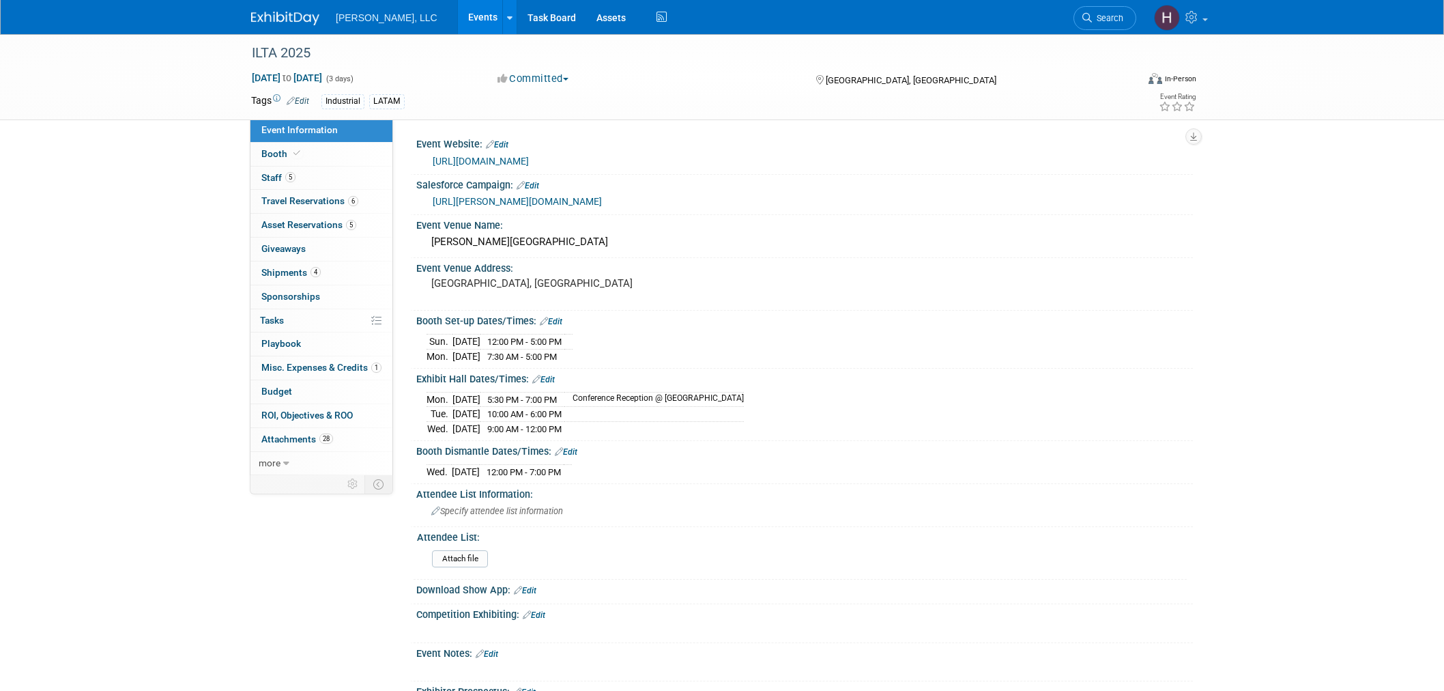
select select "Industrial"
click at [298, 159] on link "Booth" at bounding box center [321, 154] width 142 height 23
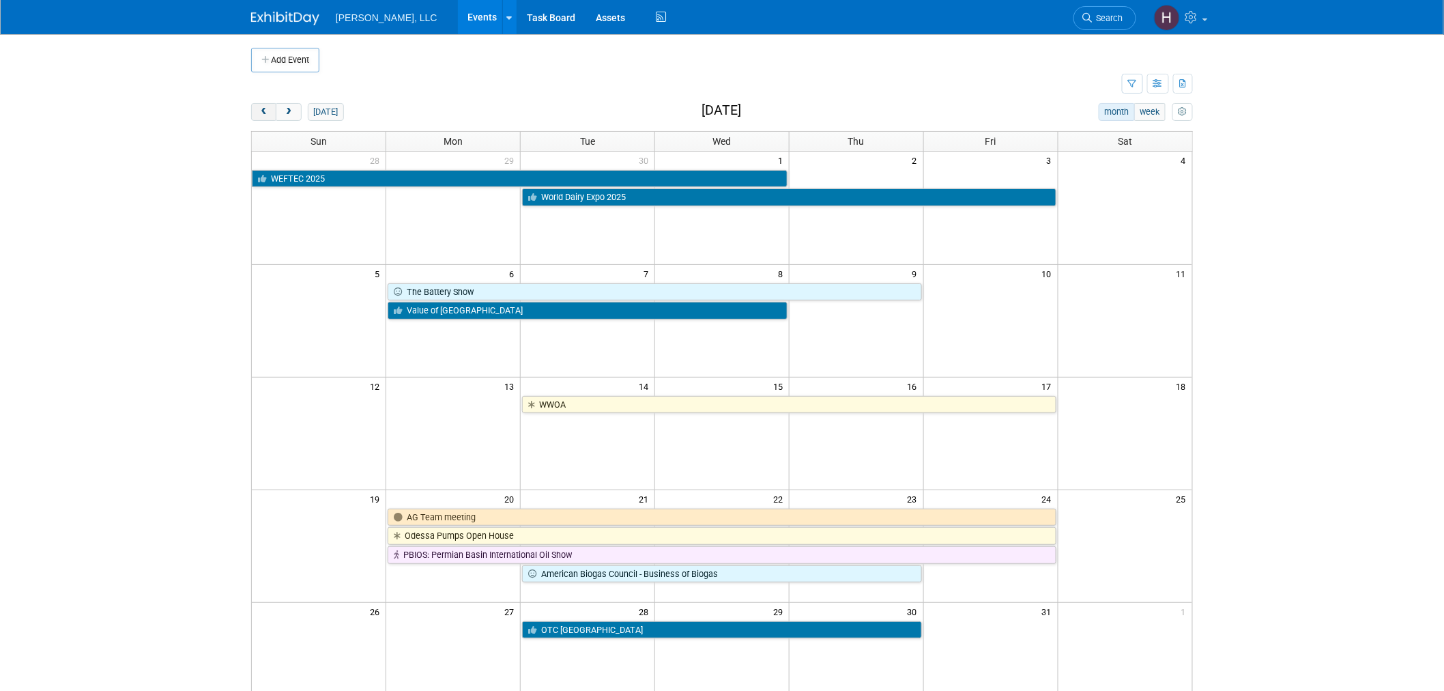
click at [261, 113] on span "prev" at bounding box center [264, 112] width 10 height 9
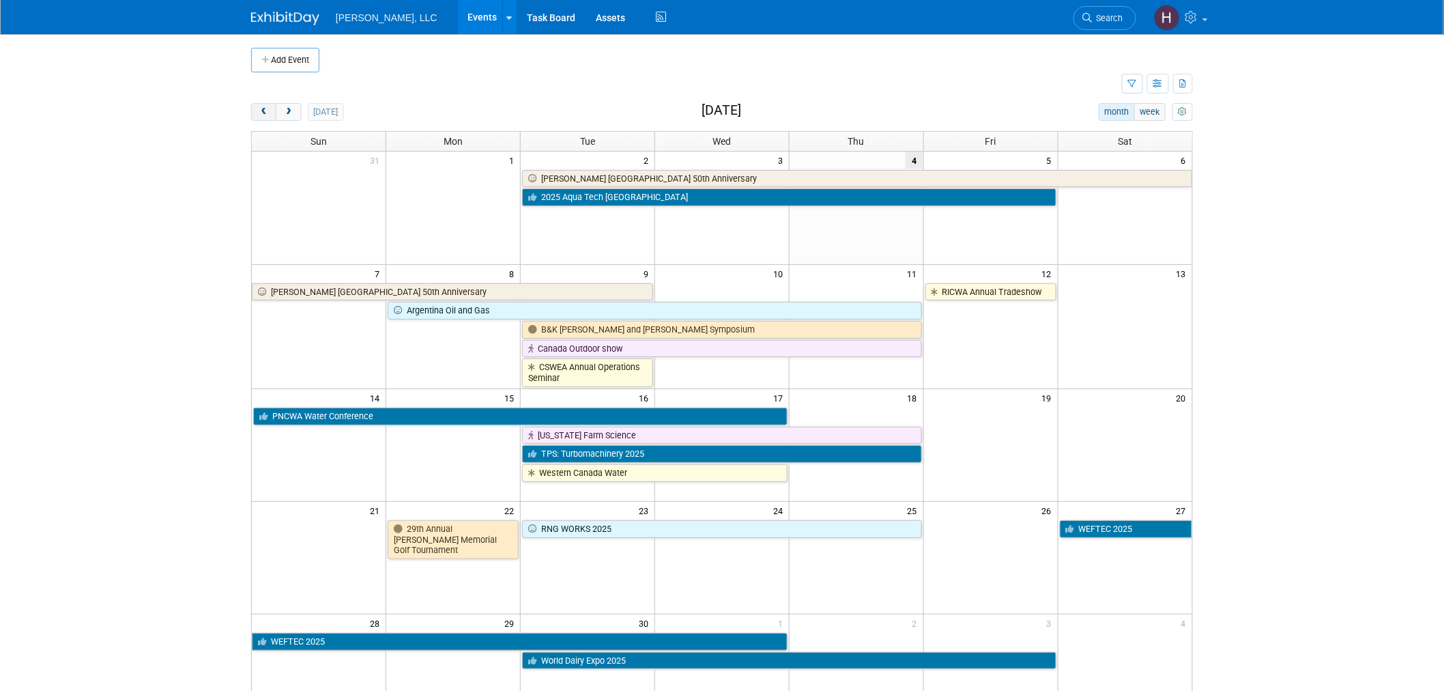
click at [261, 113] on span "prev" at bounding box center [264, 112] width 10 height 9
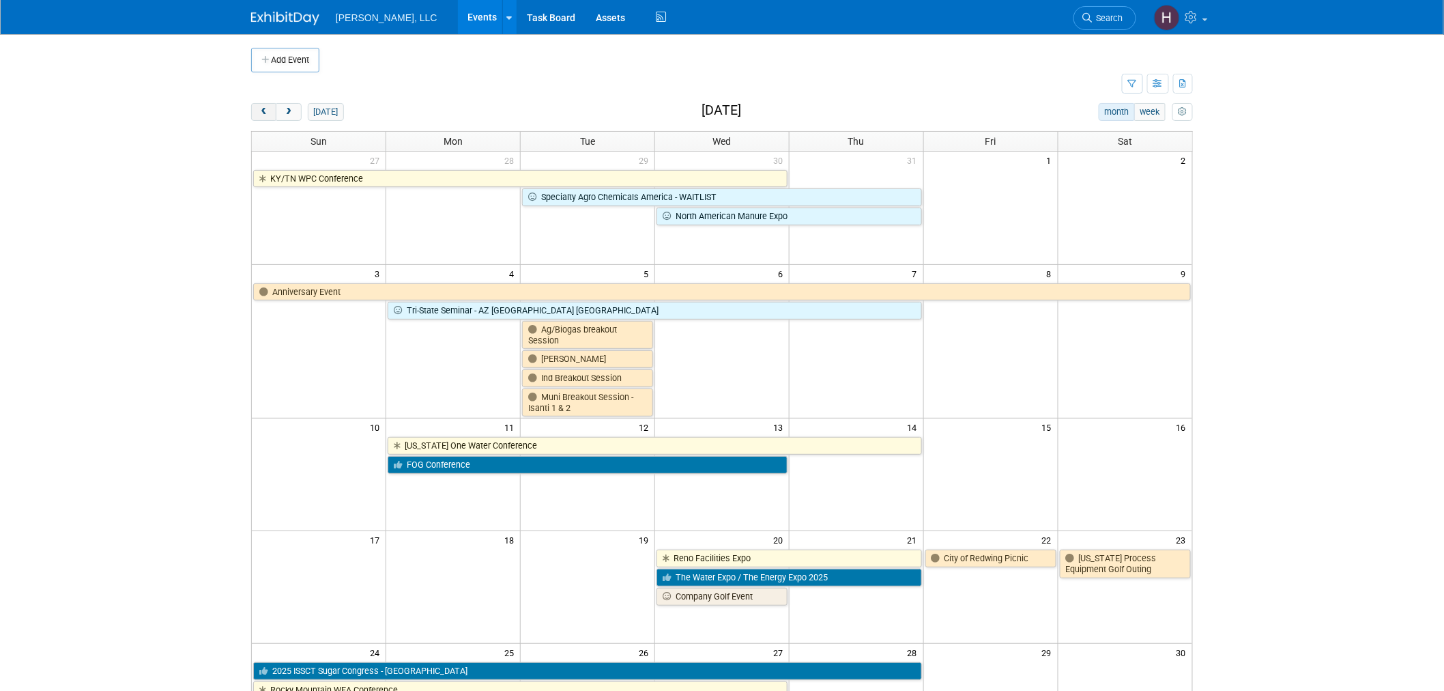
click at [261, 113] on span "prev" at bounding box center [264, 112] width 10 height 9
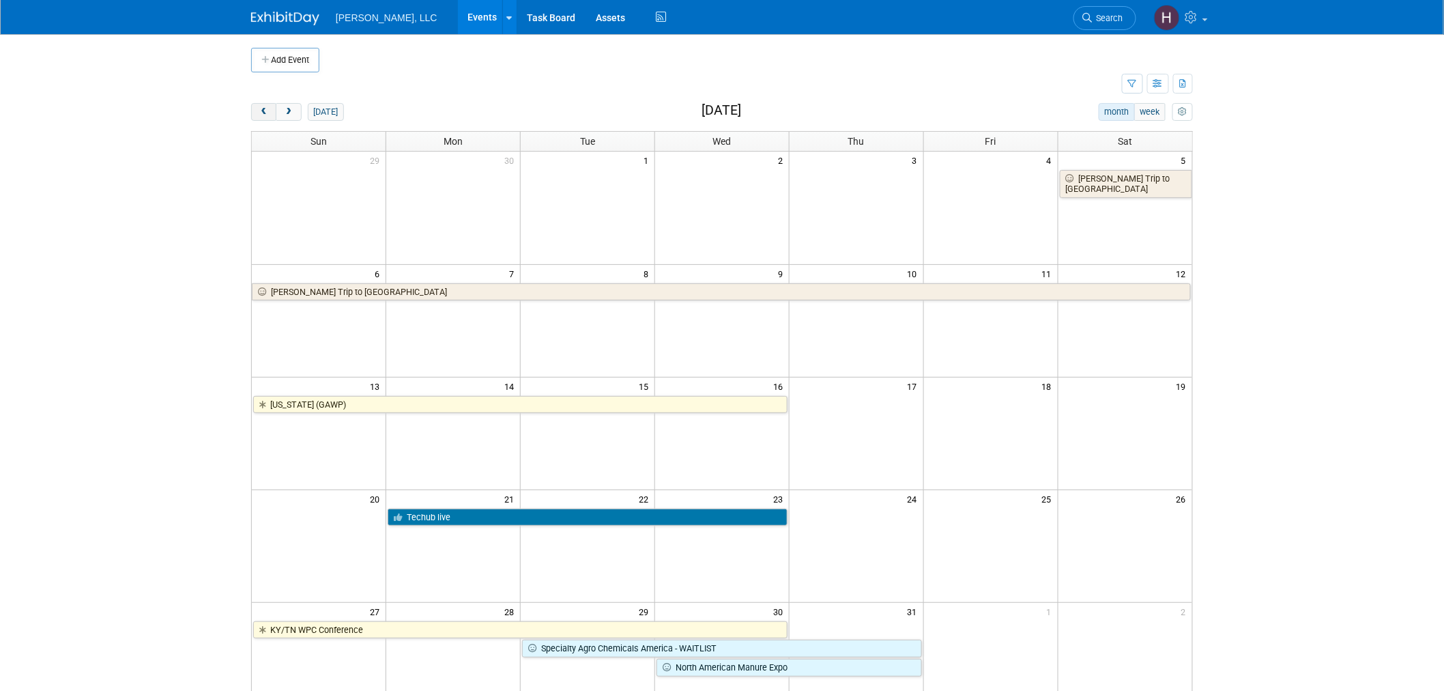
click at [261, 113] on span "prev" at bounding box center [264, 112] width 10 height 9
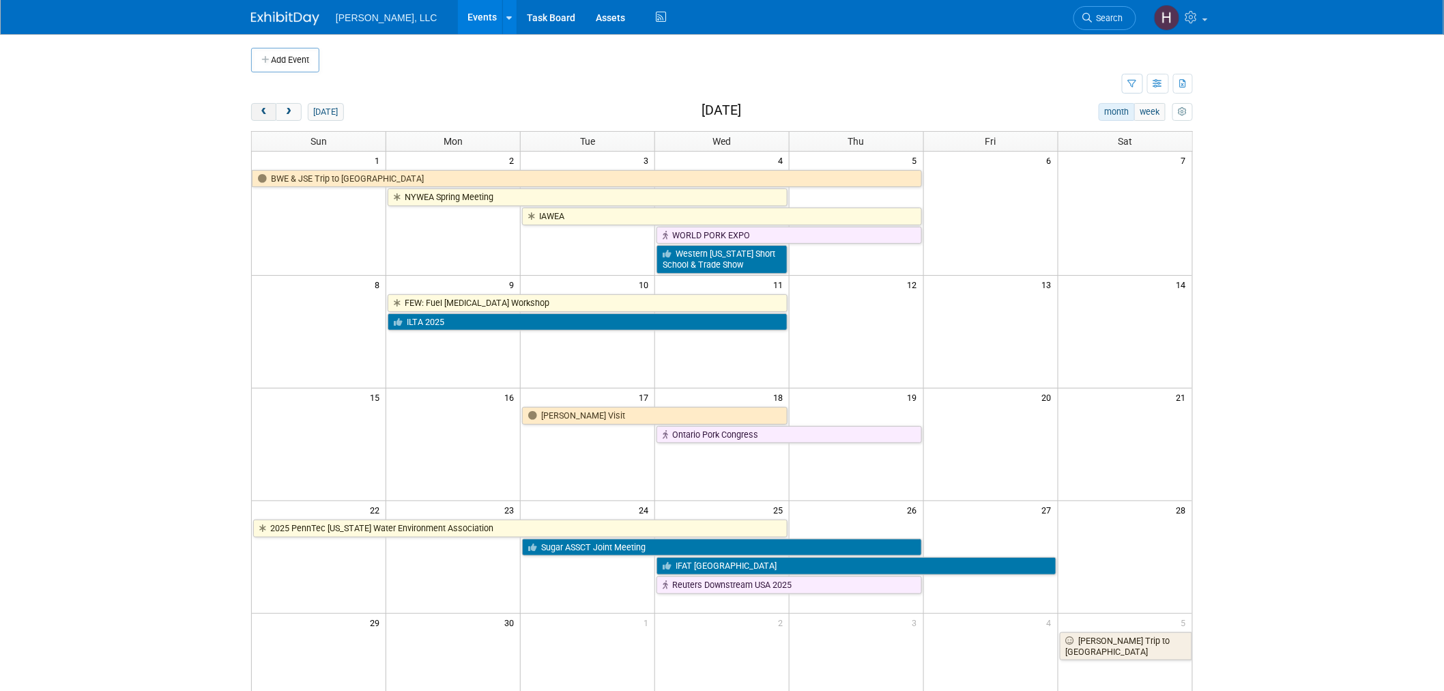
click at [261, 113] on span "prev" at bounding box center [264, 112] width 10 height 9
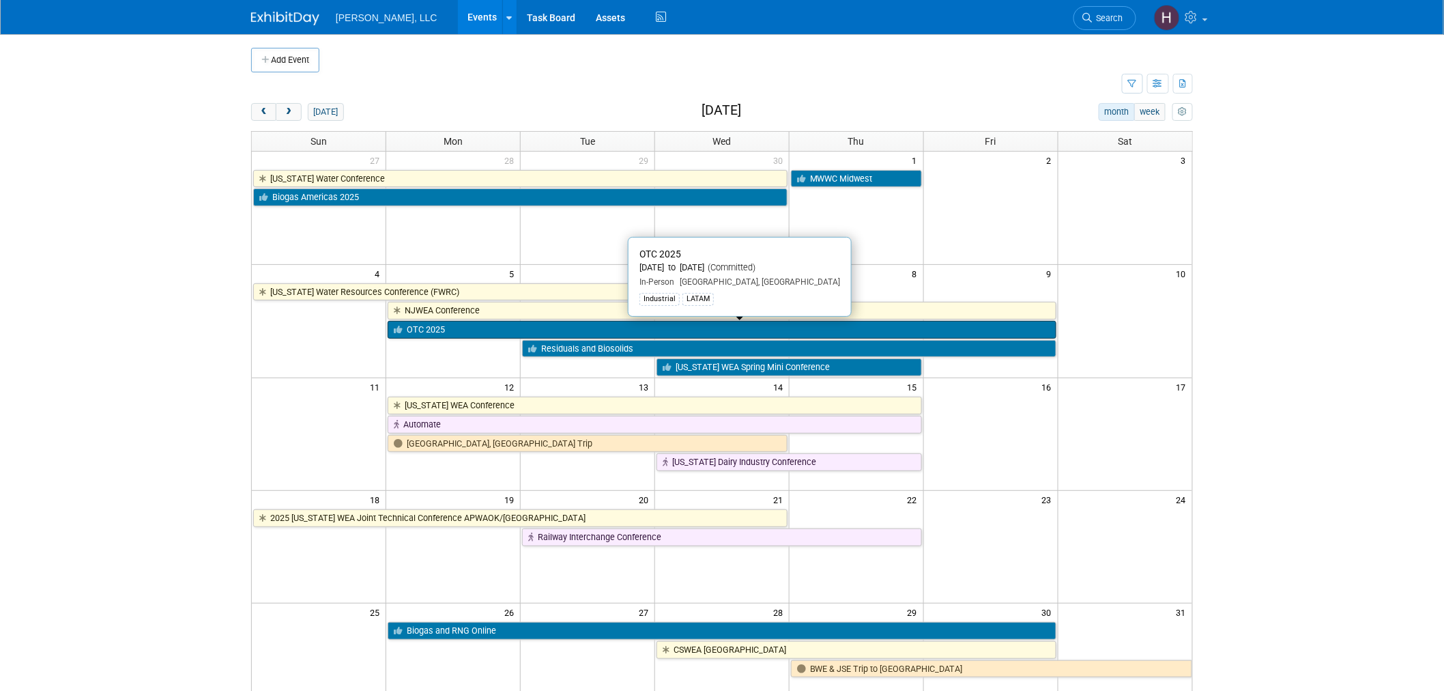
click at [433, 332] on link "OTC 2025" at bounding box center [722, 330] width 668 height 18
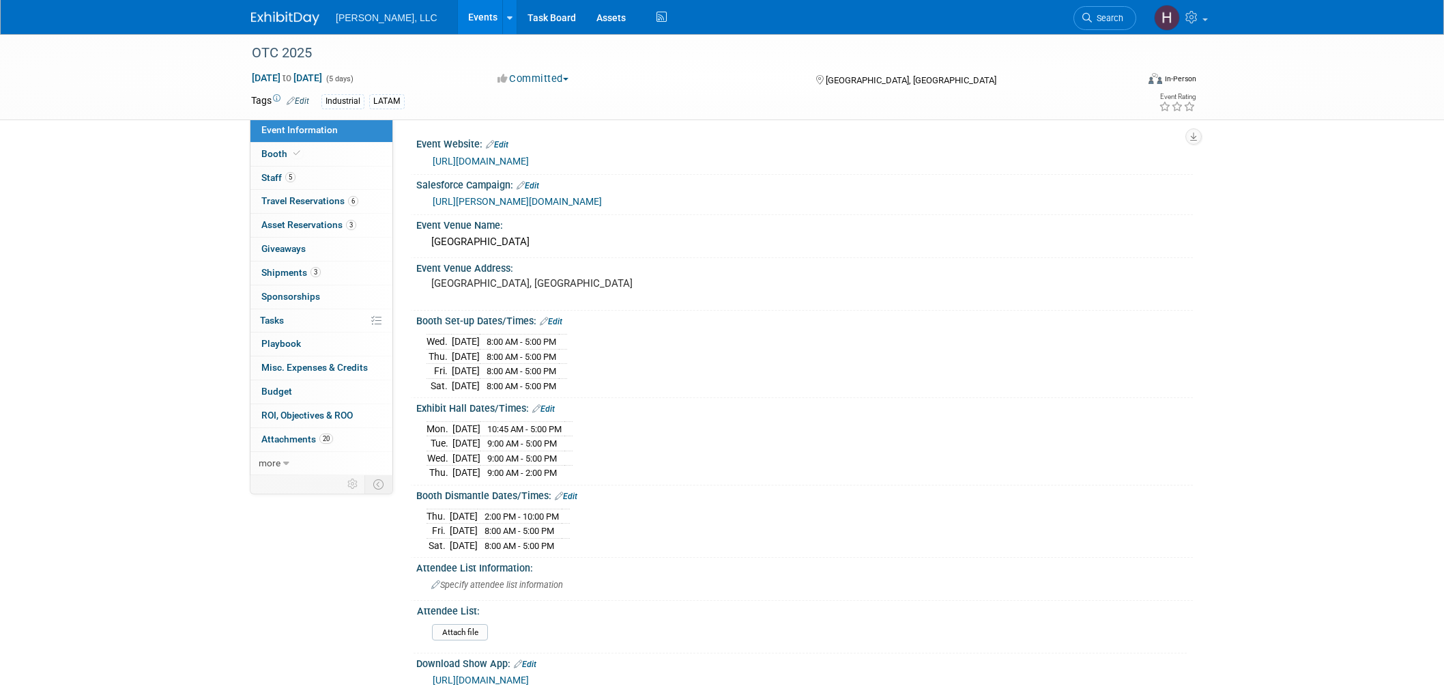
select select "Industrial"
click at [315, 158] on link "Booth" at bounding box center [321, 154] width 142 height 23
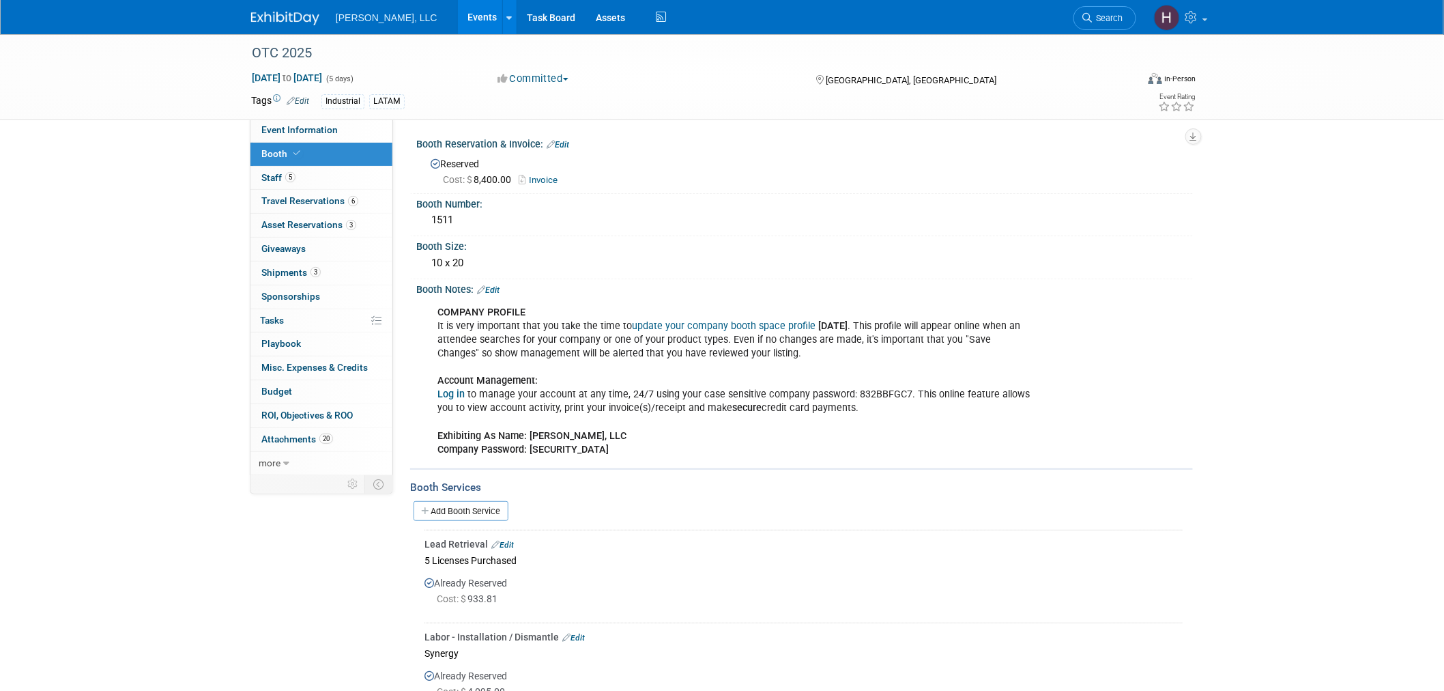
click at [458, 14] on link "Events" at bounding box center [483, 17] width 50 height 34
